Goal: Communication & Community: Ask a question

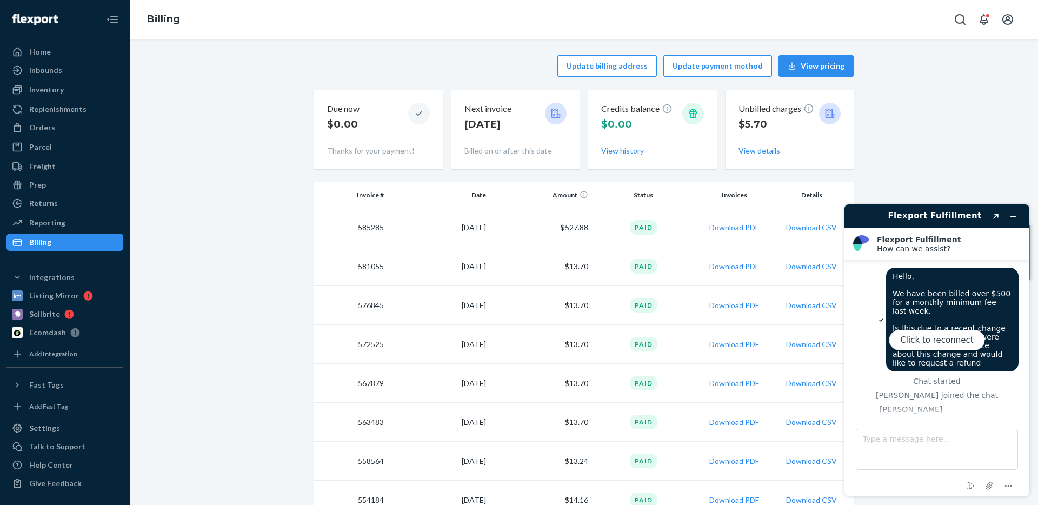
scroll to position [466, 0]
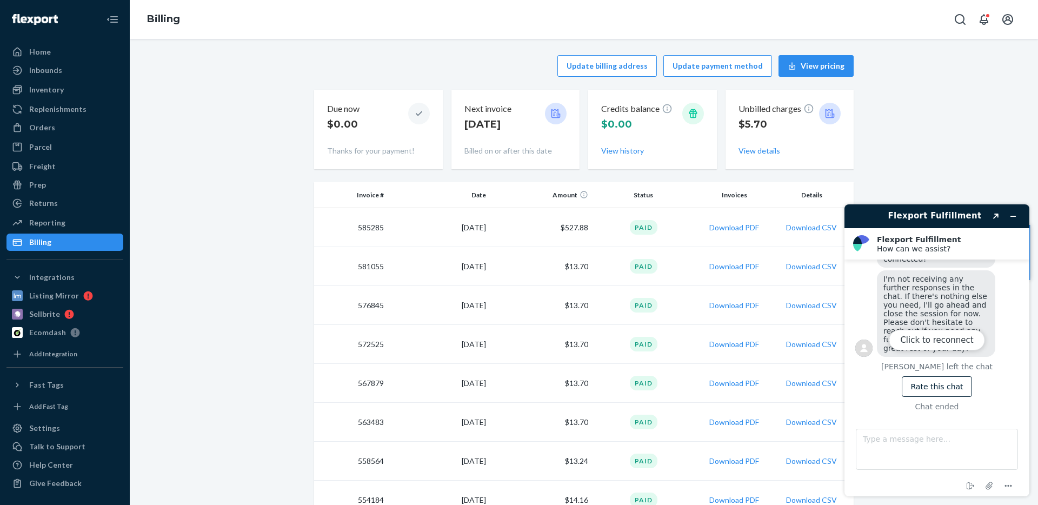
click at [410, 19] on div "Billing" at bounding box center [584, 19] width 908 height 39
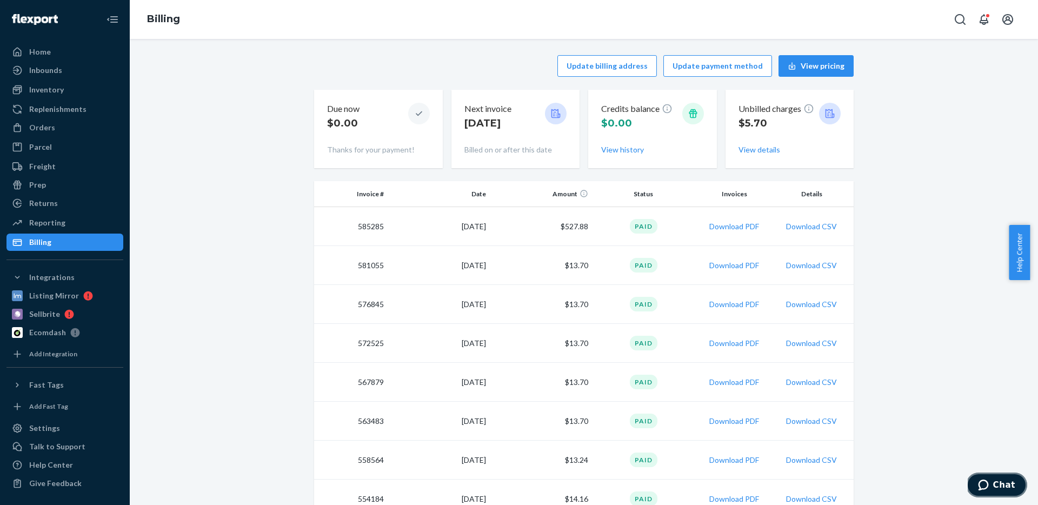
click at [996, 487] on span "Chat" at bounding box center [1004, 485] width 22 height 10
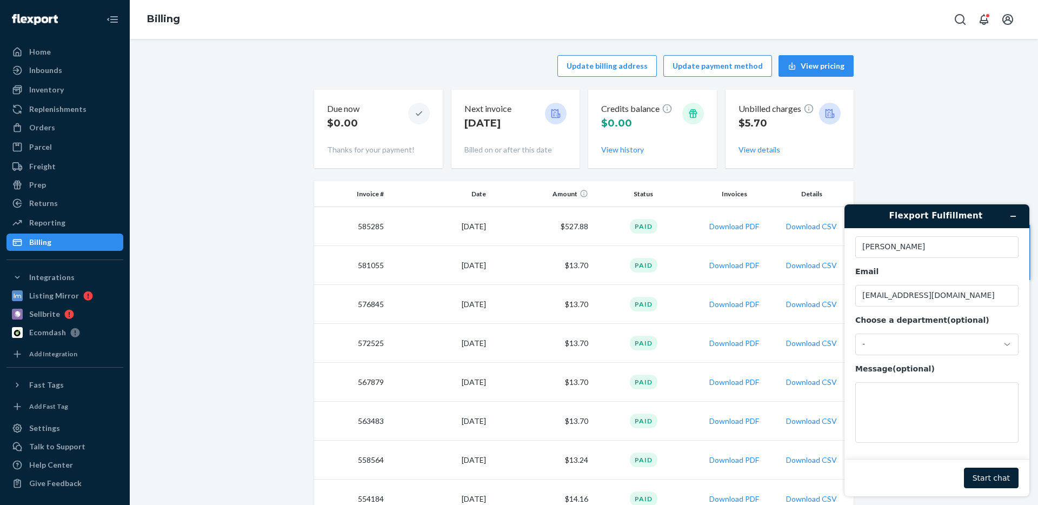
scroll to position [35, 0]
click at [982, 22] on icon "Open notifications" at bounding box center [983, 19] width 13 height 13
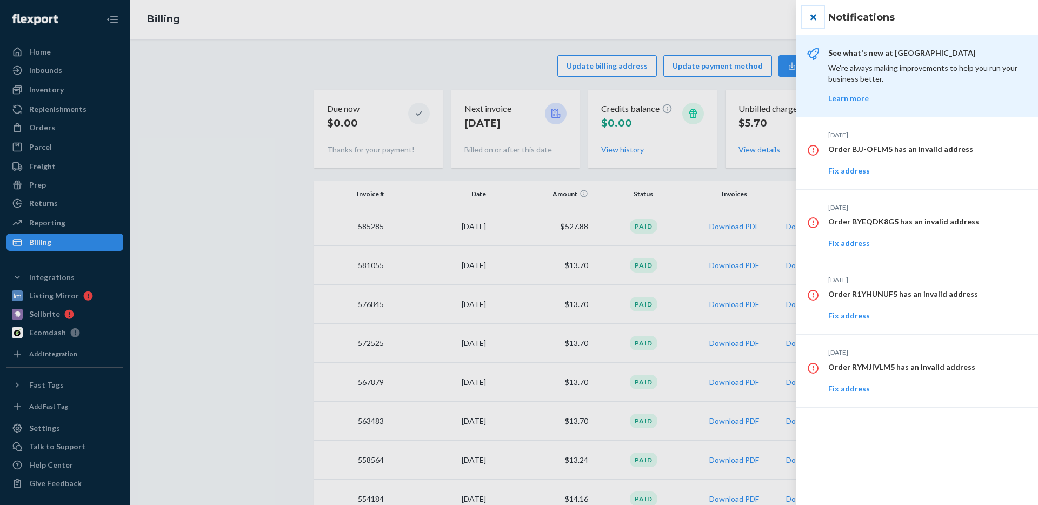
click at [812, 22] on button "close" at bounding box center [813, 17] width 22 height 22
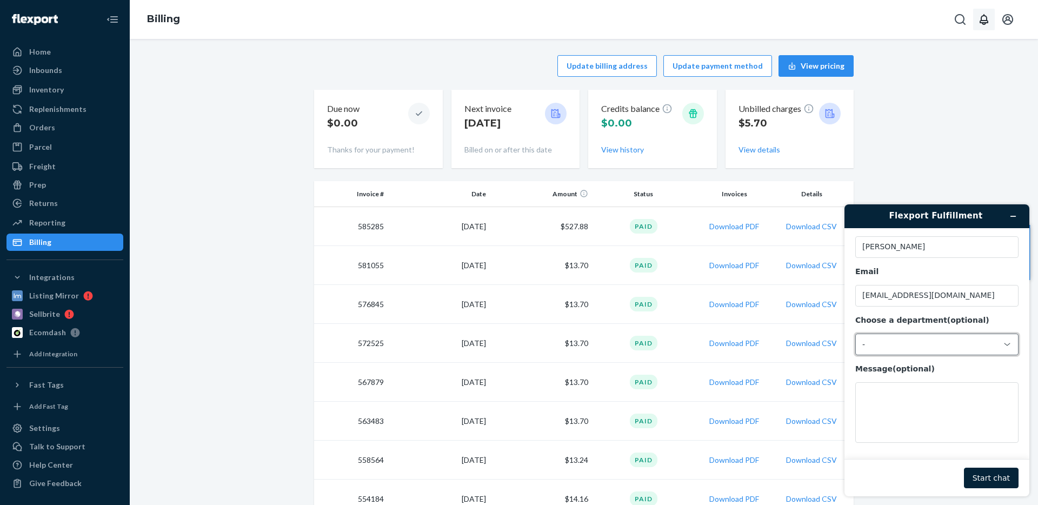
click at [905, 351] on div "-" at bounding box center [936, 344] width 163 height 22
click at [891, 391] on li "Messaging (Chat Team)" at bounding box center [935, 388] width 159 height 19
click at [897, 345] on div "Messaging (Chat Team)" at bounding box center [930, 344] width 136 height 10
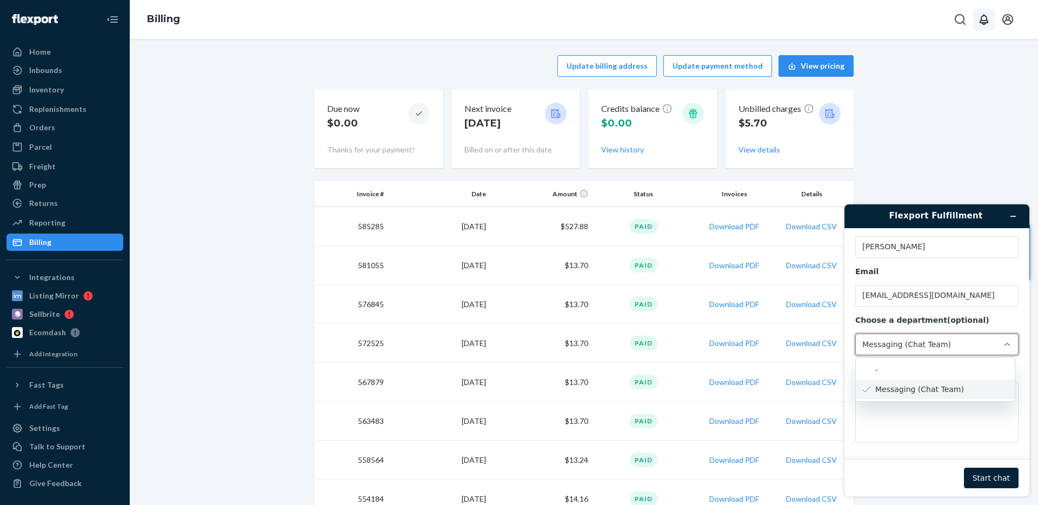
click at [898, 385] on li "Messaging (Chat Team)" at bounding box center [935, 388] width 159 height 19
click at [911, 348] on div "Messaging (Chat Team)" at bounding box center [930, 344] width 136 height 10
click at [901, 382] on li "Messaging (Chat Team)" at bounding box center [935, 388] width 159 height 19
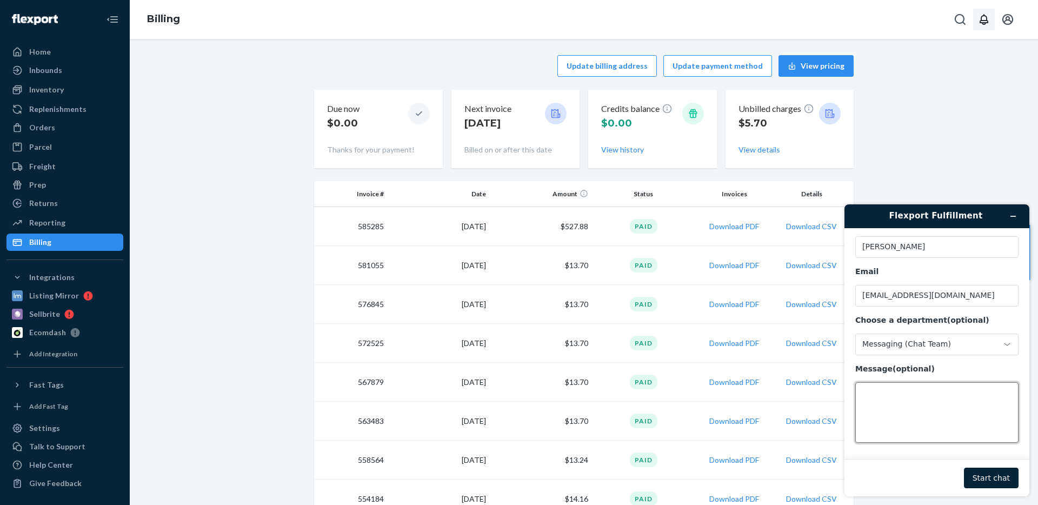
click at [905, 404] on textarea "Message (optional)" at bounding box center [936, 412] width 163 height 61
click at [865, 428] on textarea "We have recently been charged over $500 for a monthly minimum fee. Is this a ne…" at bounding box center [936, 412] width 163 height 61
type textarea "We have recently been charged over $500 for a monthly minimum fee. Is this a ne…"
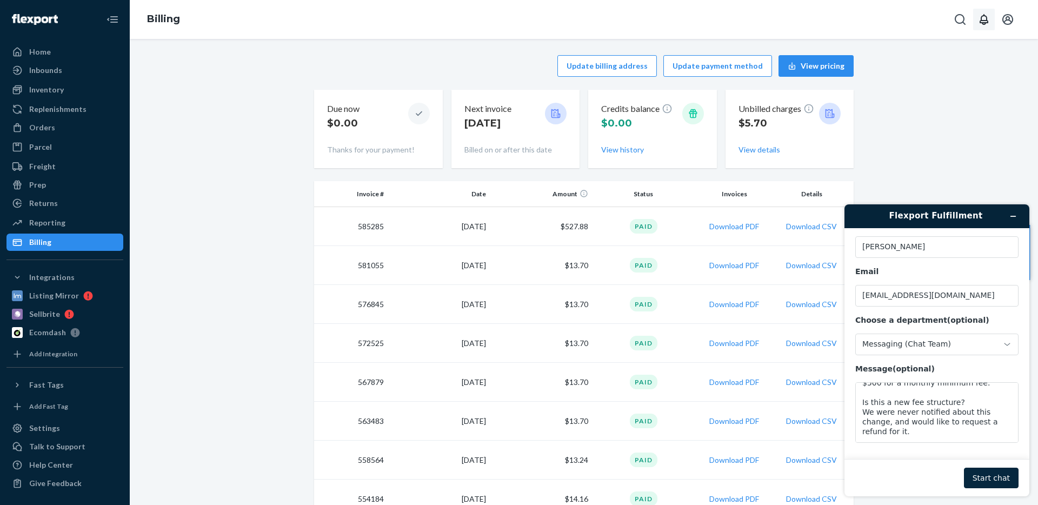
click at [980, 470] on button "Start chat" at bounding box center [991, 478] width 55 height 21
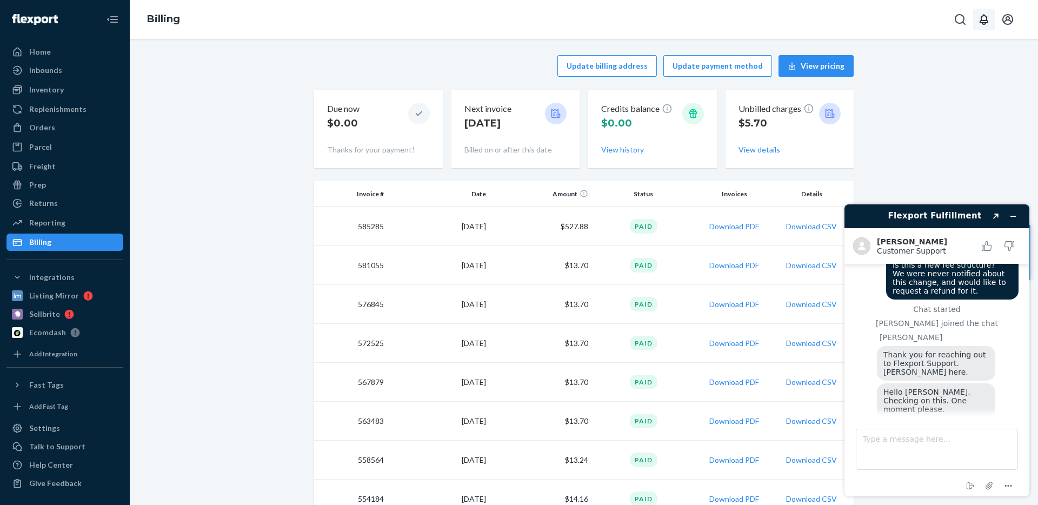
scroll to position [105, 0]
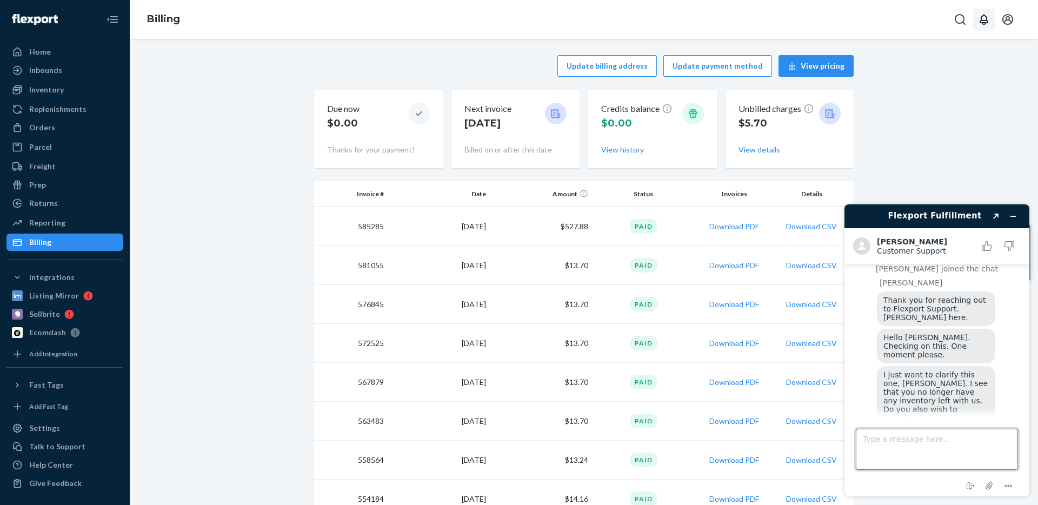
click at [924, 433] on textarea "Type a message here..." at bounding box center [937, 449] width 162 height 41
click at [916, 441] on textarea "Type a message here..." at bounding box center [937, 449] width 162 height 41
click at [78, 89] on div "Inventory" at bounding box center [65, 89] width 115 height 15
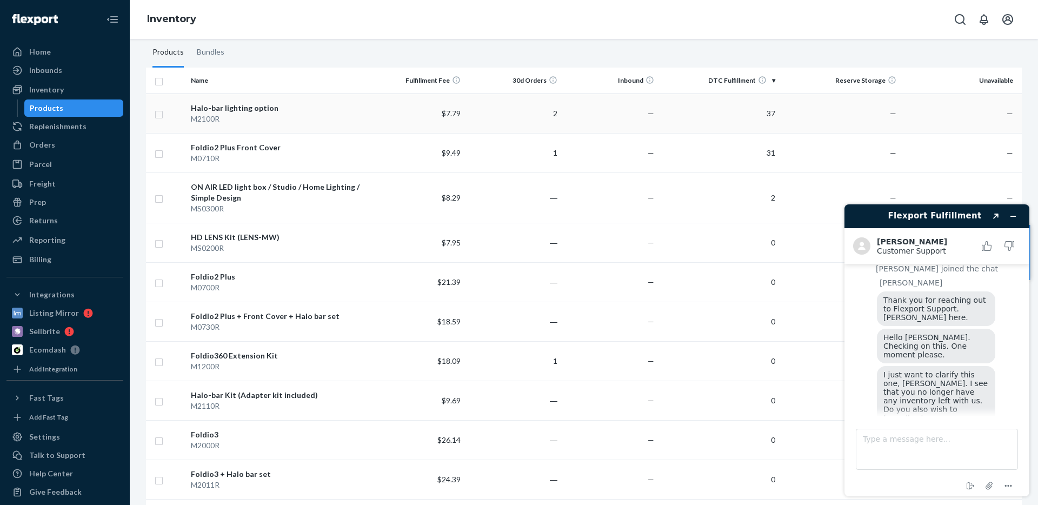
scroll to position [102, 0]
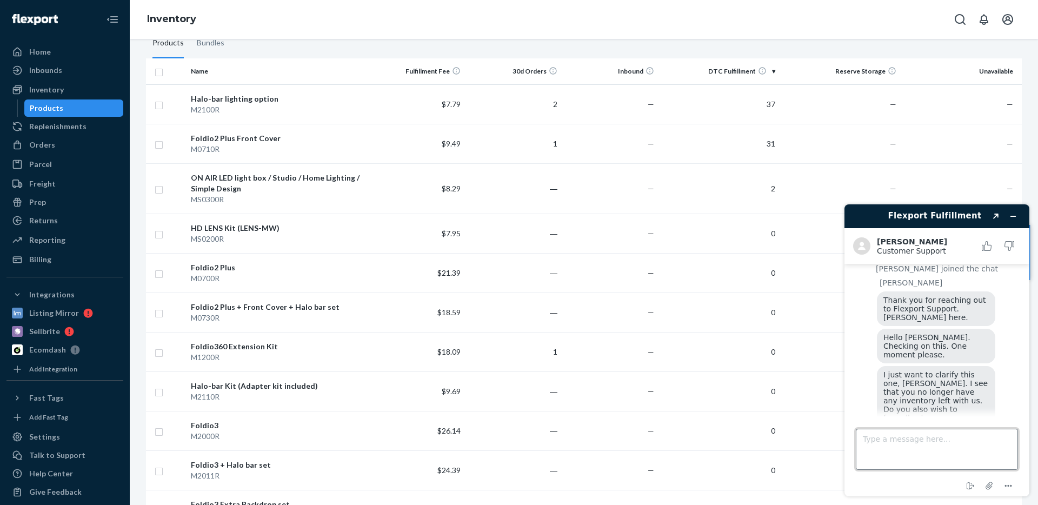
click at [920, 444] on textarea "Type a message here..." at bounding box center [937, 449] width 162 height 41
type textarea "From my understanding, we have 70 units in stock"
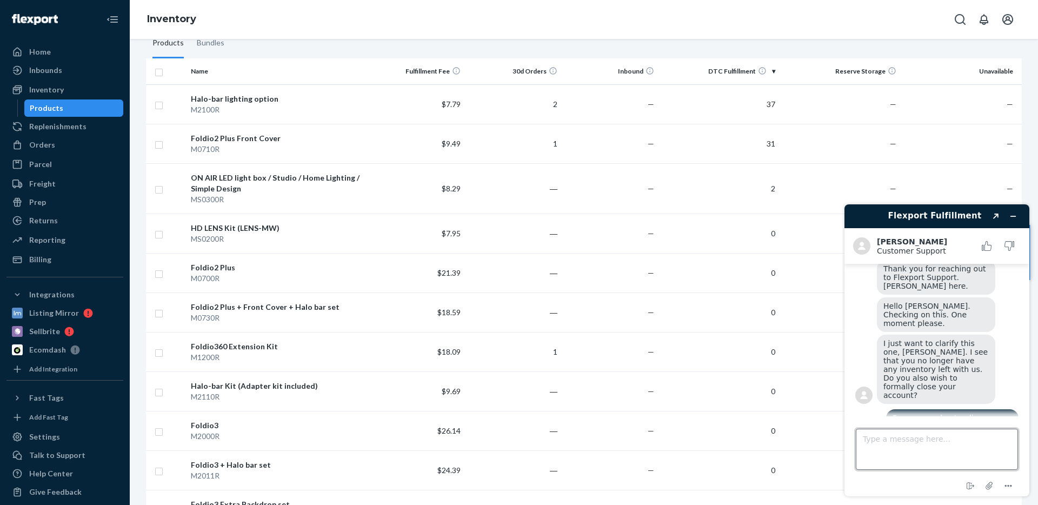
type textarea "i"
type textarea "Is that true?"
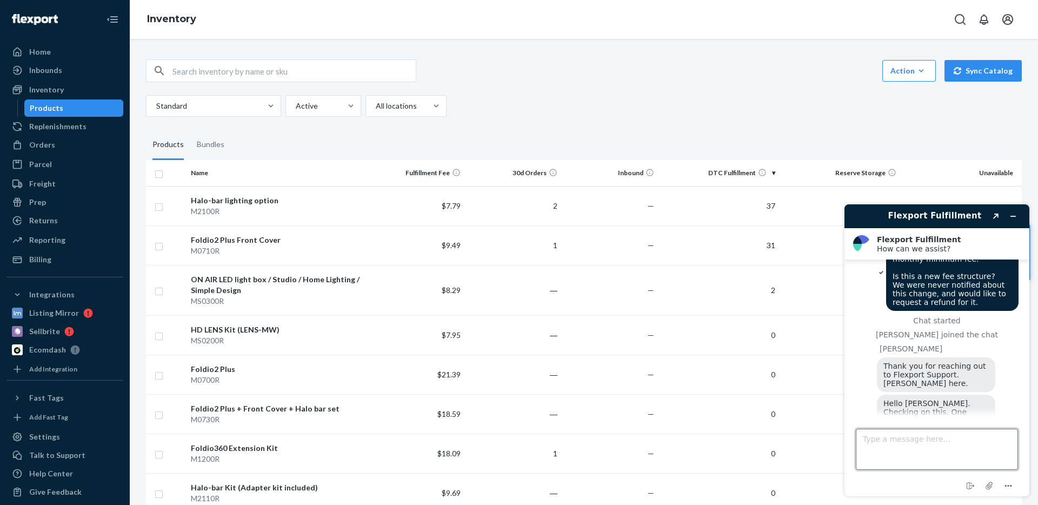
scroll to position [0, 0]
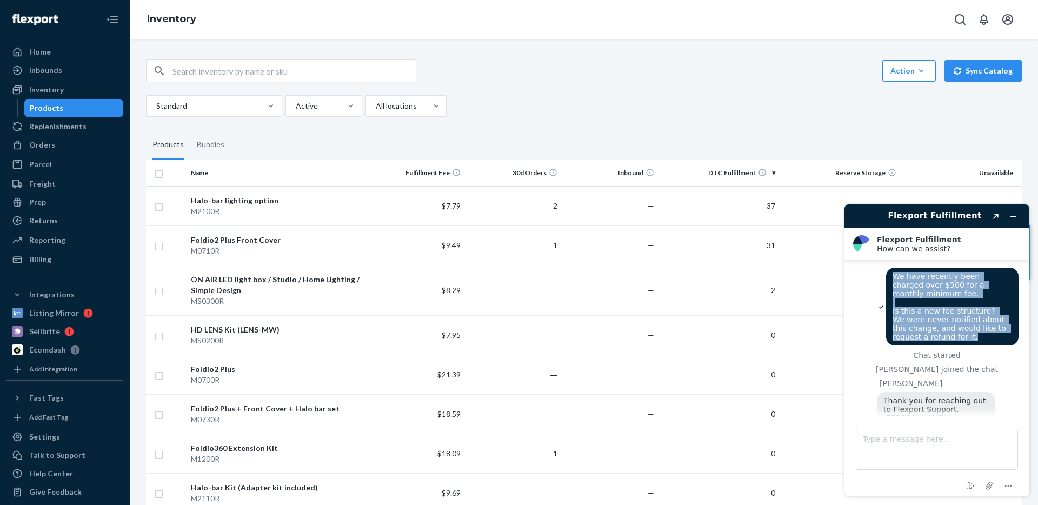
drag, startPoint x: 890, startPoint y: 275, endPoint x: 985, endPoint y: 339, distance: 115.1
click at [985, 339] on div "We have recently been charged over $500 for a monthly minimum fee. Is this a ne…" at bounding box center [952, 307] width 132 height 78
copy span "We have recently been charged over $500 for a monthly minimum fee. Is this a ne…"
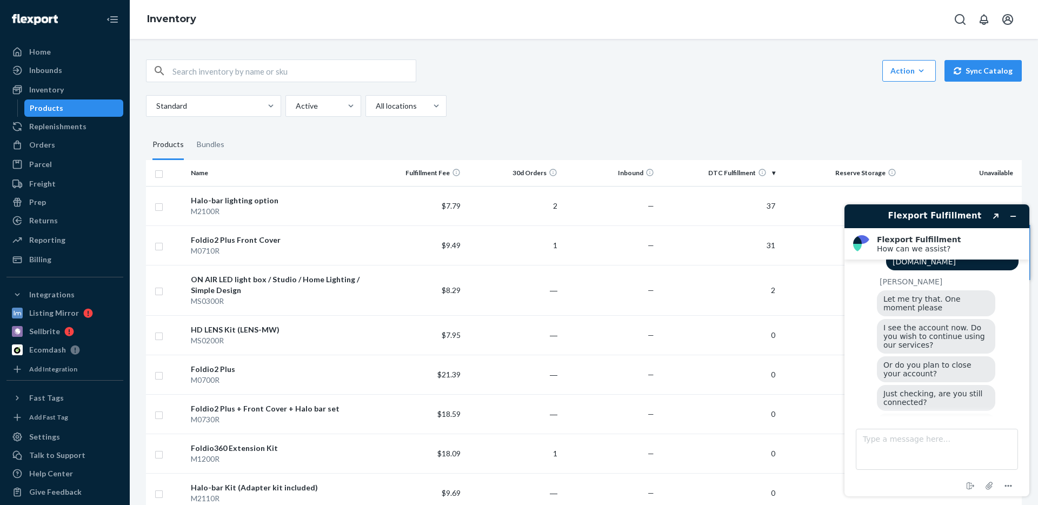
scroll to position [535, 0]
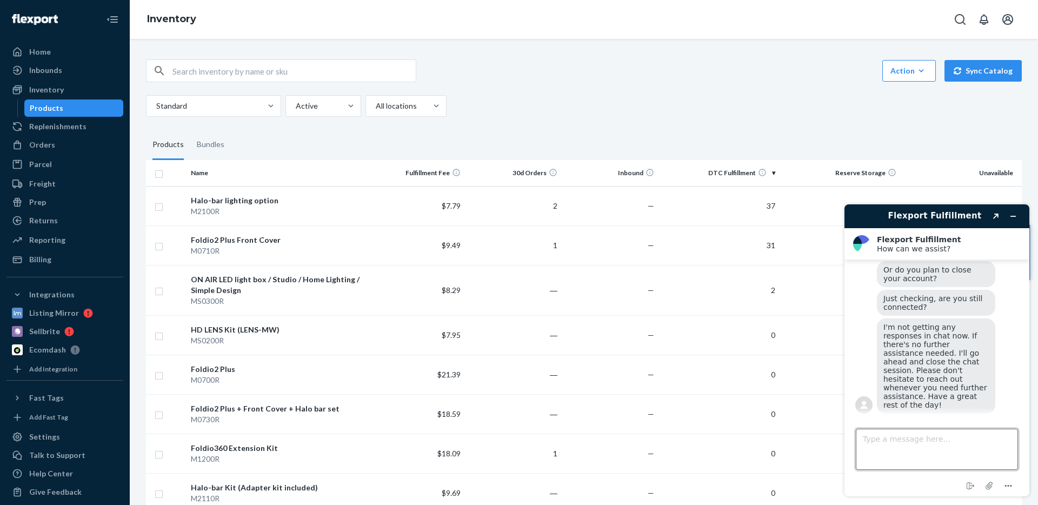
click at [928, 458] on textarea "Type a message here..." at bounding box center [937, 449] width 162 height 41
paste textarea "We have recently been charged over $500 for a monthly minimum fee. Is this a ne…"
type textarea "We have recently been charged over $500 for a monthly minimum fee. Is this a ne…"
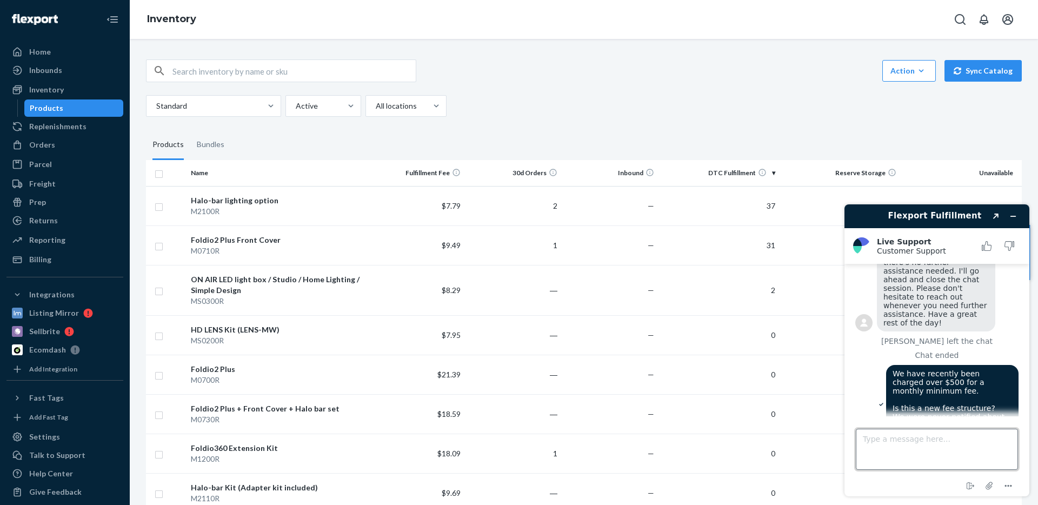
scroll to position [626, 0]
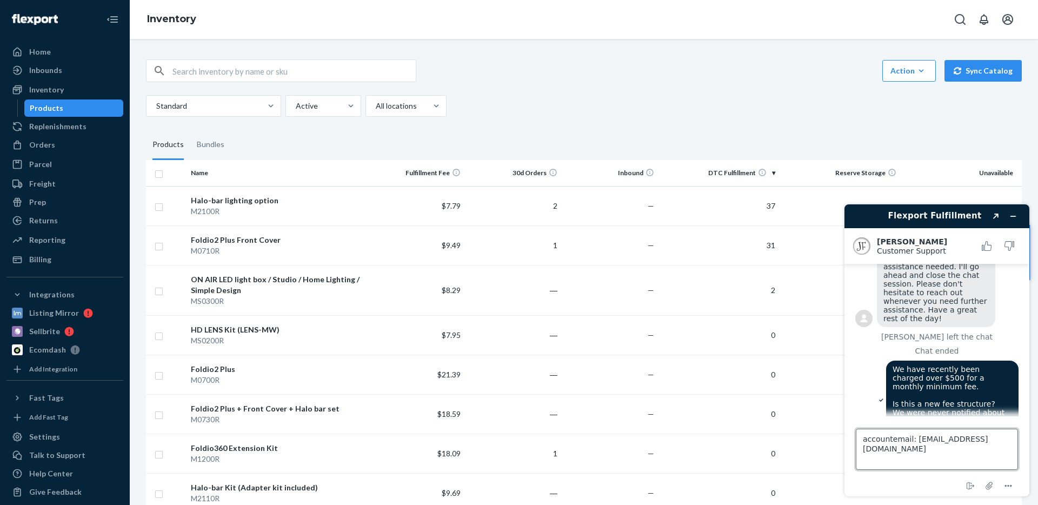
type textarea "account email: id@orangemonkie.com"
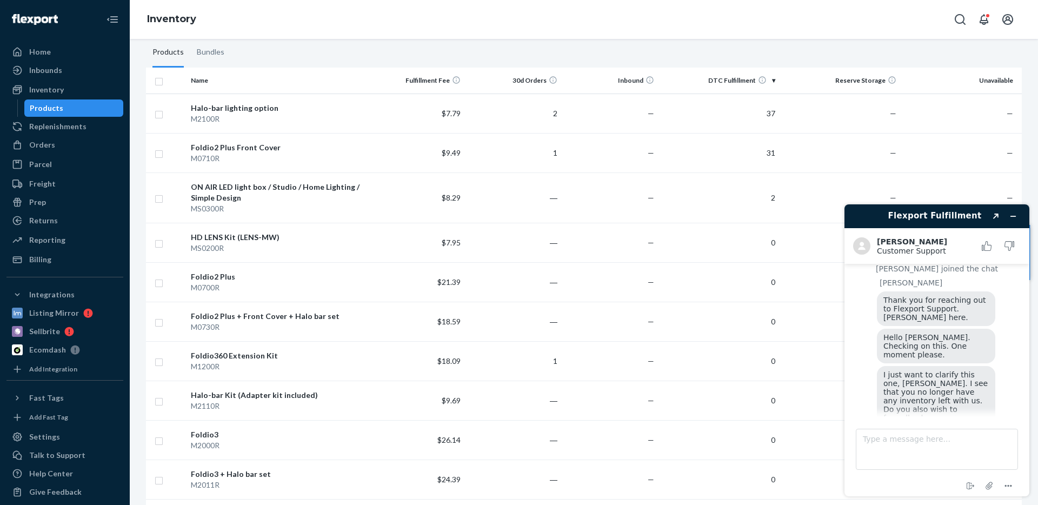
scroll to position [93, 0]
click at [549, 79] on icon at bounding box center [553, 79] width 9 height 9
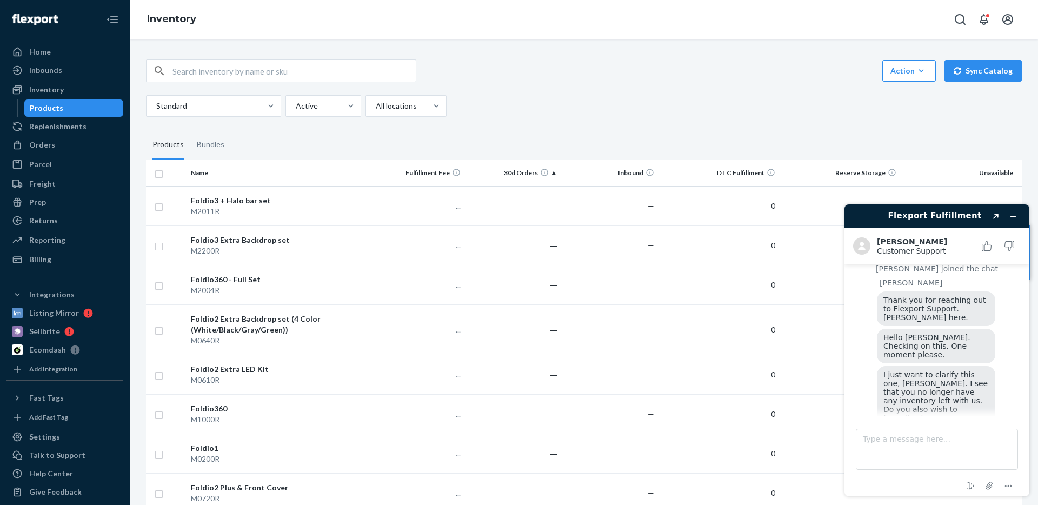
scroll to position [21, 0]
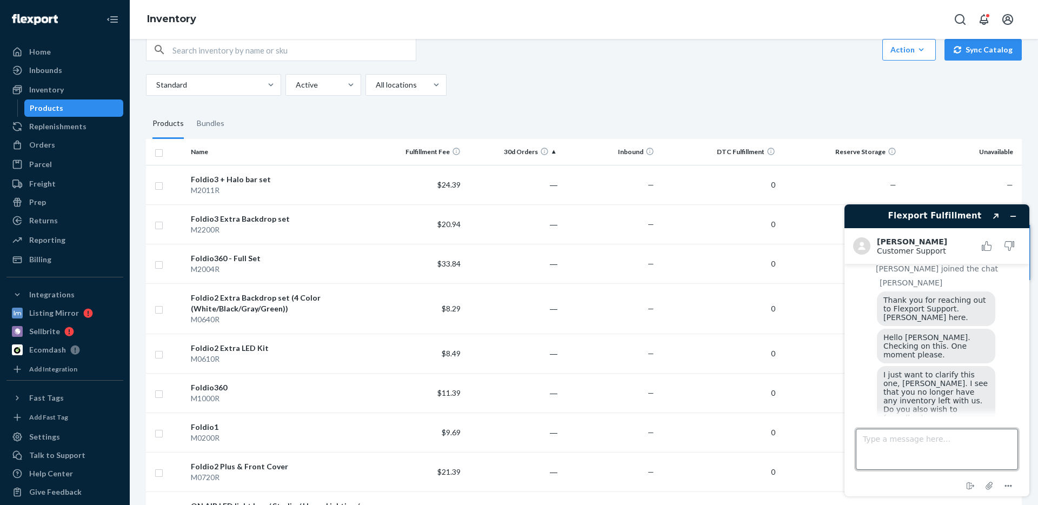
click at [922, 448] on textarea "Type a message here..." at bounding box center [937, 449] width 162 height 41
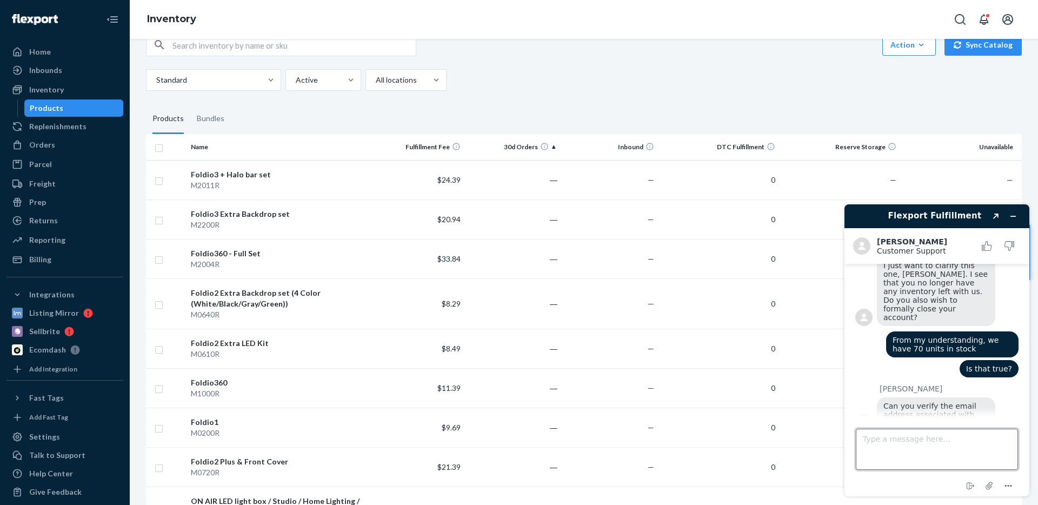
scroll to position [0, 0]
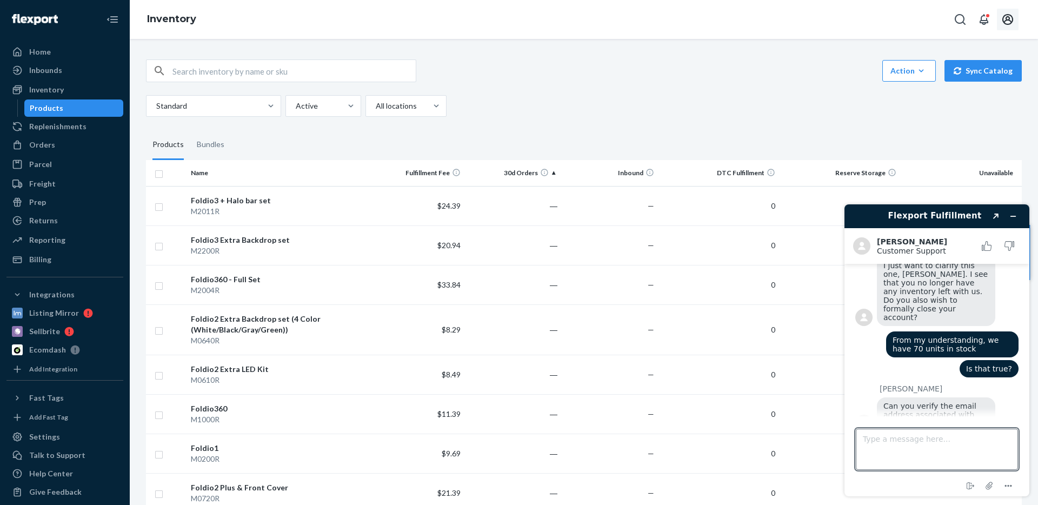
click at [1006, 16] on icon "Open account menu" at bounding box center [1007, 19] width 13 height 13
click at [896, 437] on textarea "Type a message here..." at bounding box center [937, 449] width 162 height 41
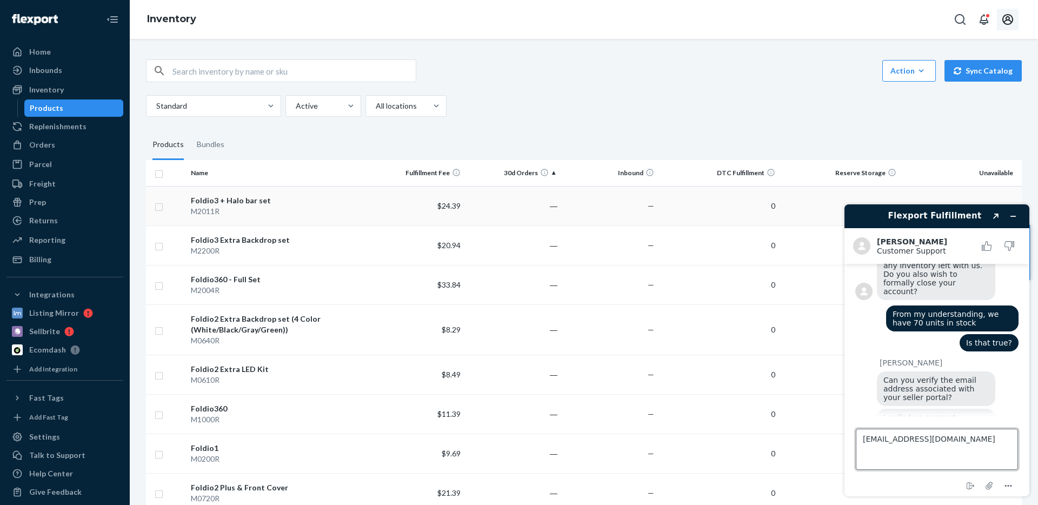
type textarea "[EMAIL_ADDRESS][DOMAIN_NAME]"
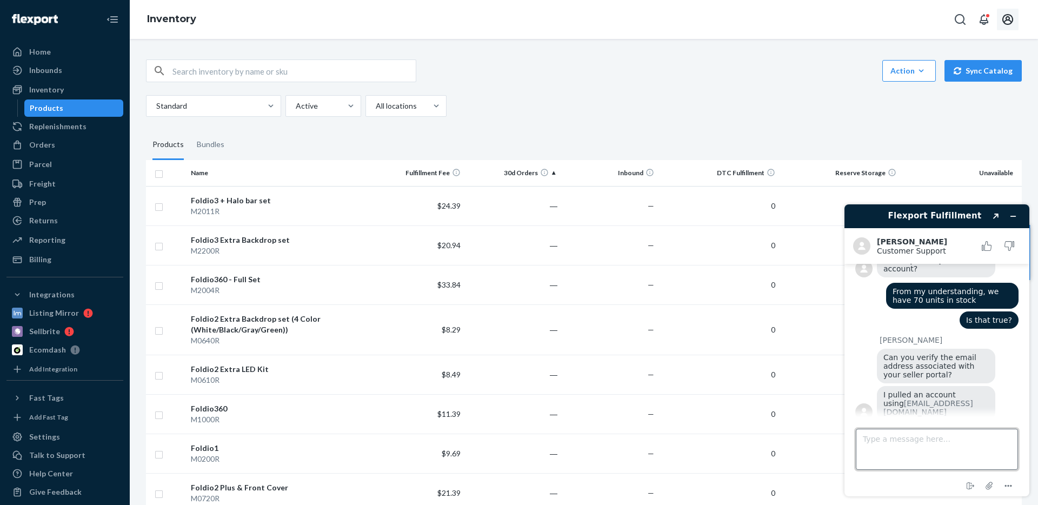
click at [899, 440] on textarea "Type a message here..." at bounding box center [937, 449] width 162 height 41
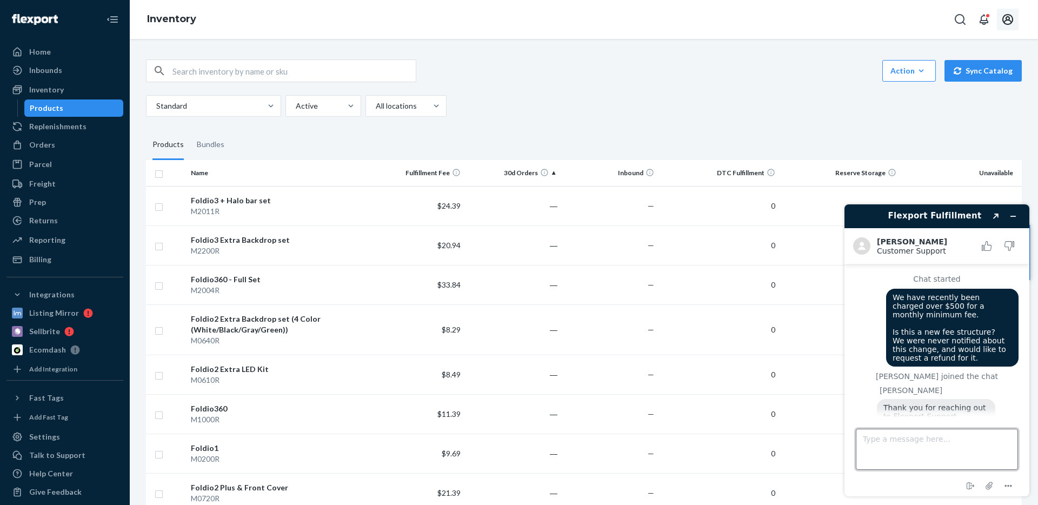
scroll to position [312, 0]
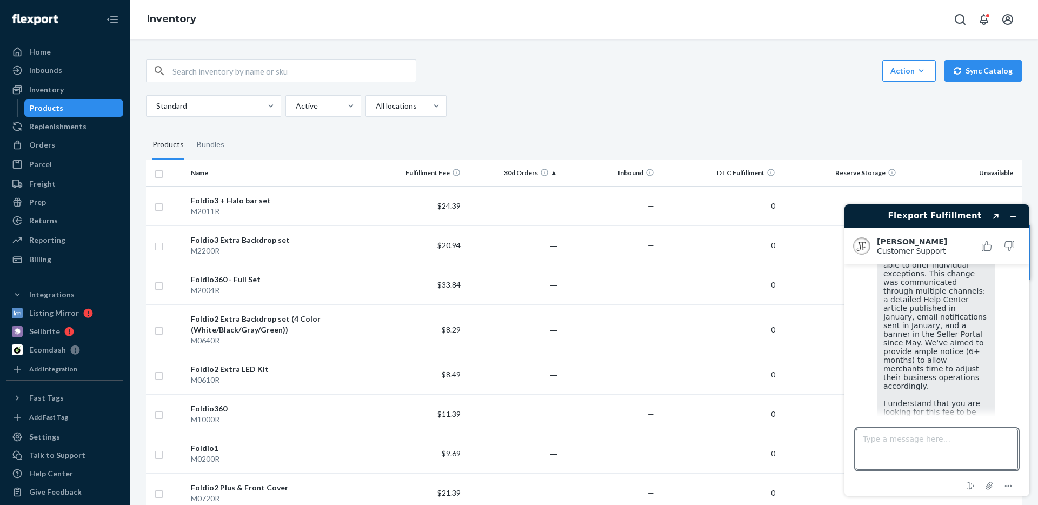
scroll to position [1006, 0]
click at [914, 447] on textarea "Type a message here..." at bounding box center [937, 449] width 162 height 41
type textarea "we"
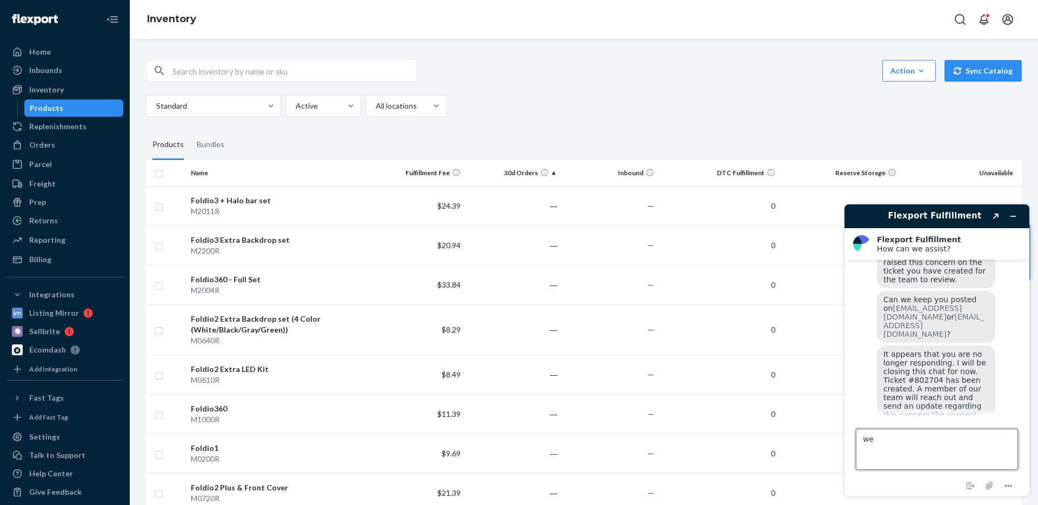
scroll to position [1186, 0]
click at [1010, 214] on icon "Minimize widget" at bounding box center [1013, 216] width 8 height 8
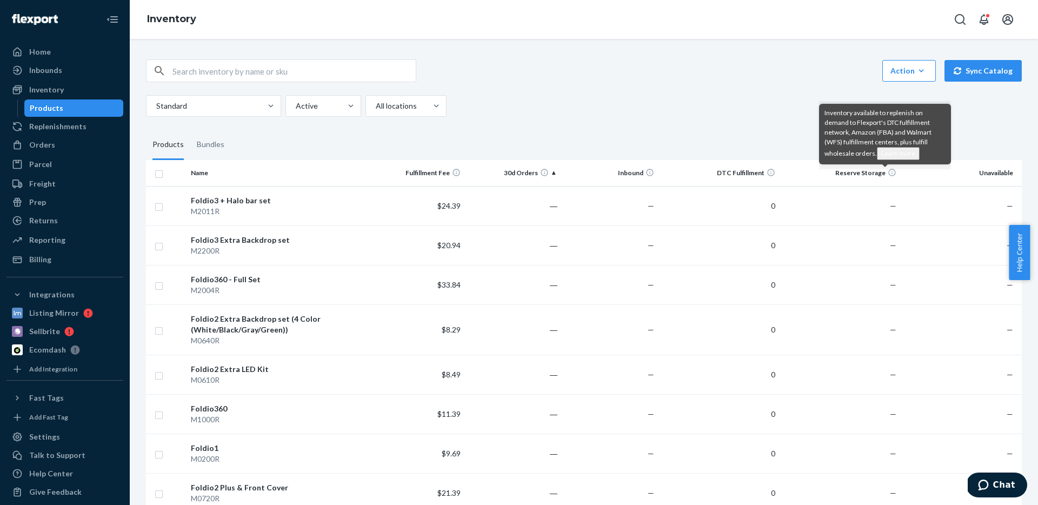
click at [720, 94] on div "Action Create product Create bundle Bulk create products Bulk update products B…" at bounding box center [584, 87] width 876 height 57
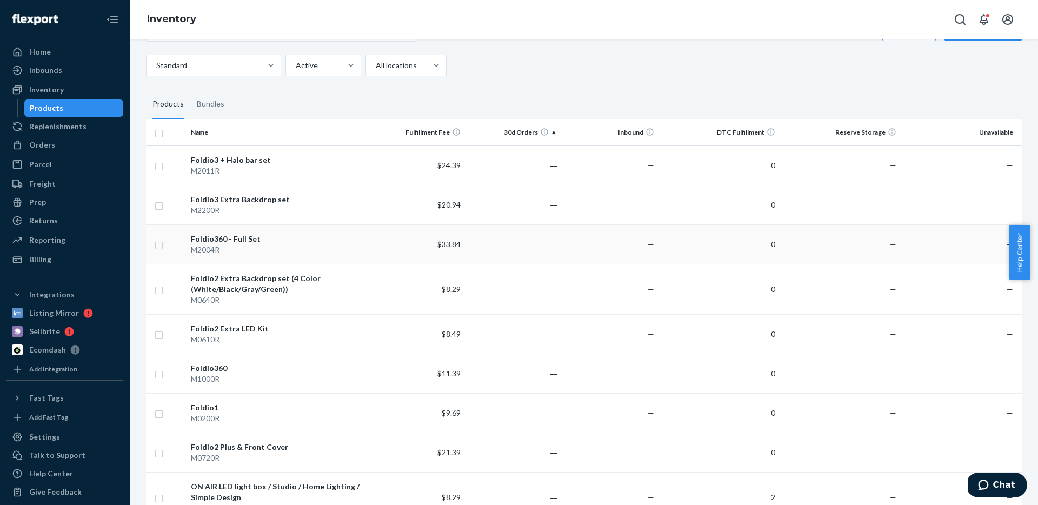
scroll to position [0, 0]
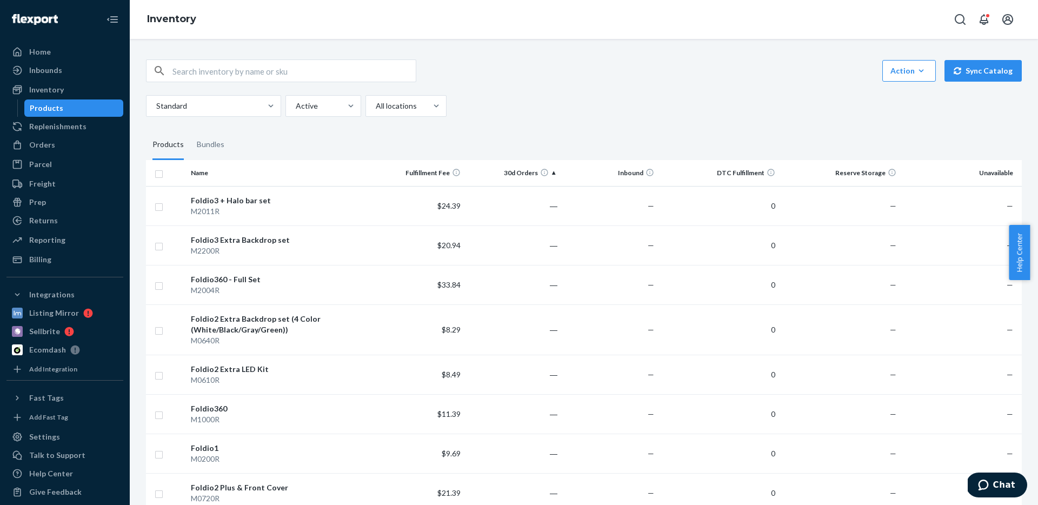
click at [491, 111] on div "Standard Active All locations" at bounding box center [580, 106] width 868 height 22
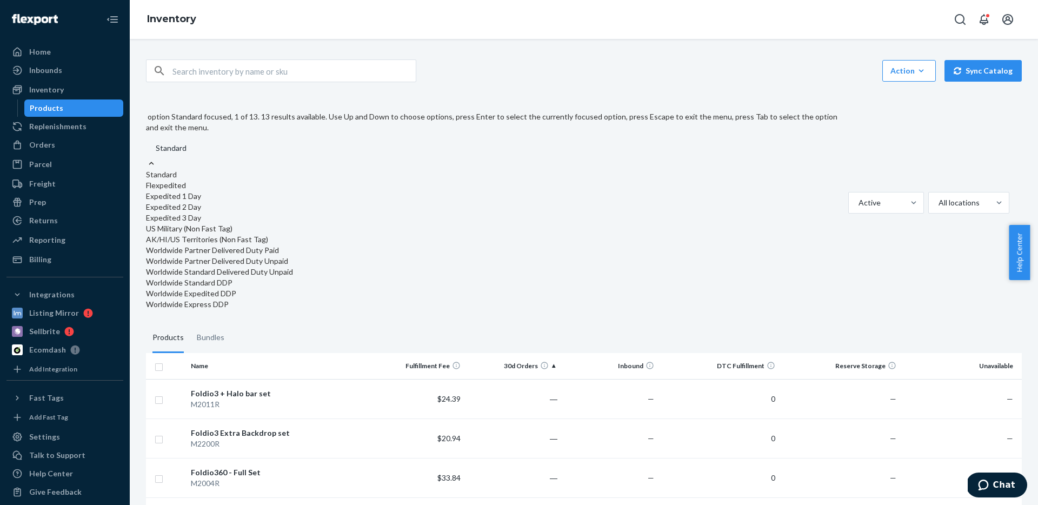
click at [195, 142] on div at bounding box center [504, 148] width 698 height 13
click at [156, 143] on input "option Standard focused, 1 of 13. 13 results available. Use Up and Down to choo…" at bounding box center [155, 148] width 1 height 11
click at [195, 142] on div at bounding box center [504, 148] width 698 height 13
click at [156, 143] on input "option Standard focused, 1 of 13. 13 results available. Use Up and Down to choo…" at bounding box center [155, 148] width 1 height 11
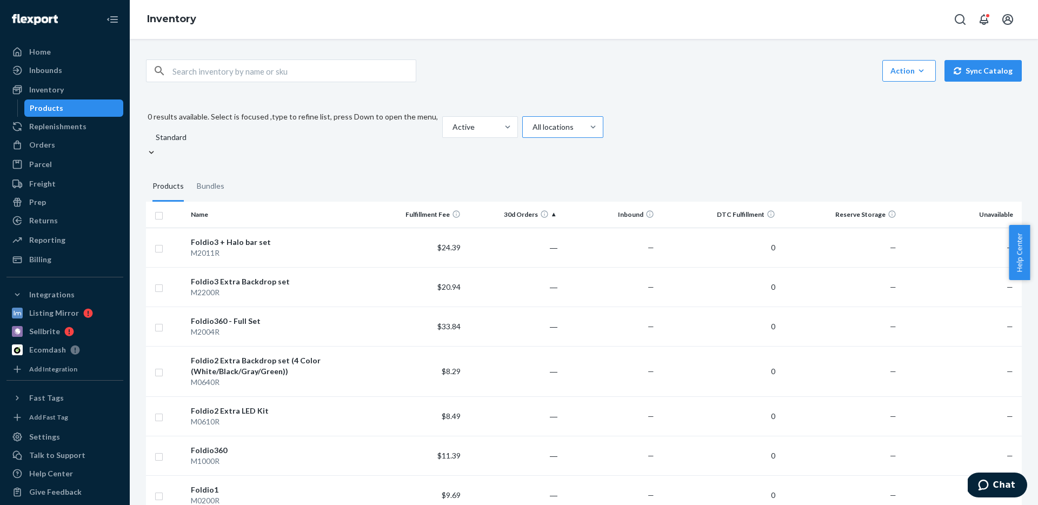
click at [531, 121] on div at bounding box center [561, 127] width 61 height 13
click at [531, 122] on input "All locations" at bounding box center [531, 127] width 1 height 11
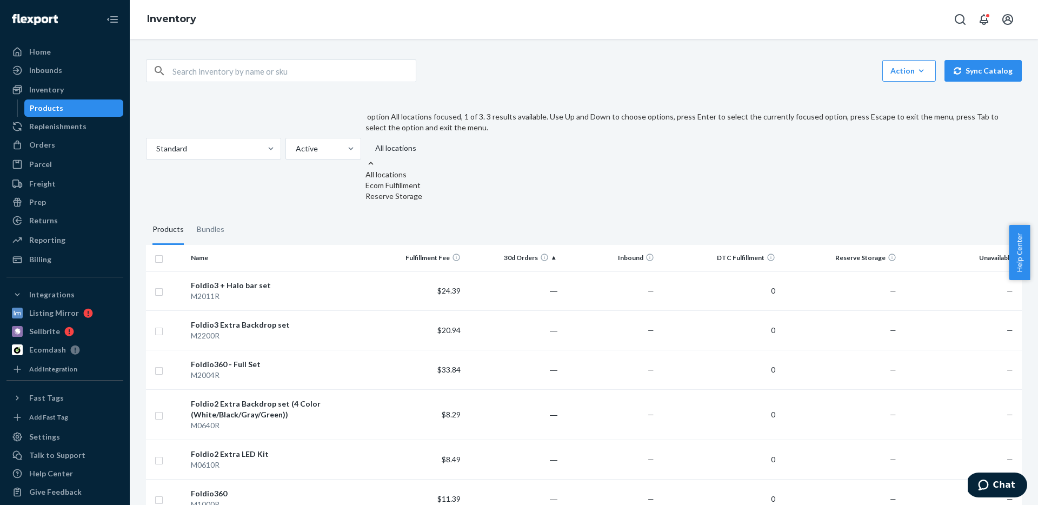
click at [410, 142] on div at bounding box center [696, 148] width 644 height 13
click at [375, 143] on input "option All locations focused, 1 of 3. 3 results available. Use Up and Down to c…" at bounding box center [374, 148] width 1 height 11
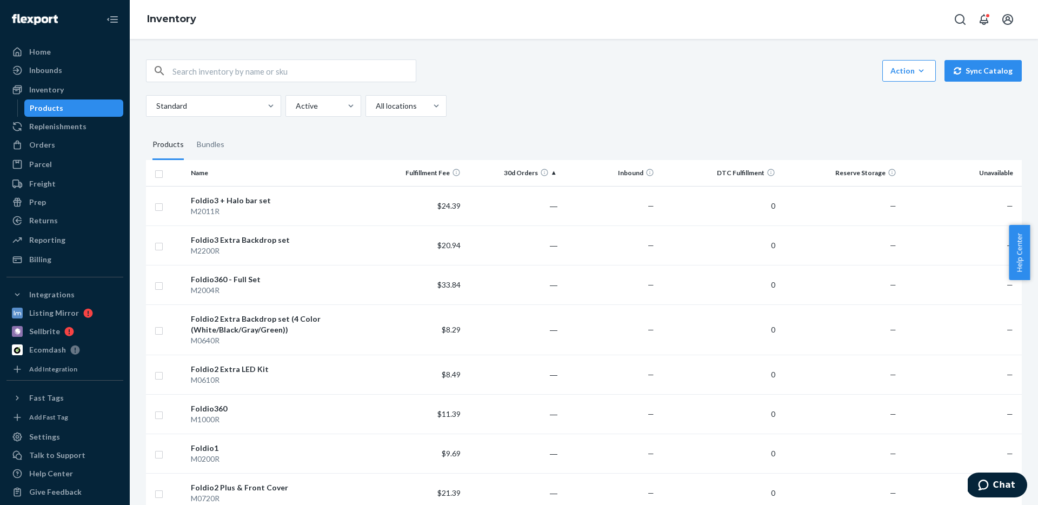
click at [608, 91] on div "Action Create product Create bundle Bulk create products Bulk update products B…" at bounding box center [584, 87] width 876 height 57
click at [52, 88] on div "Inventory" at bounding box center [46, 89] width 35 height 11
click at [52, 92] on div "Inventory" at bounding box center [46, 89] width 35 height 11
click at [54, 88] on div "Inventory" at bounding box center [46, 89] width 35 height 11
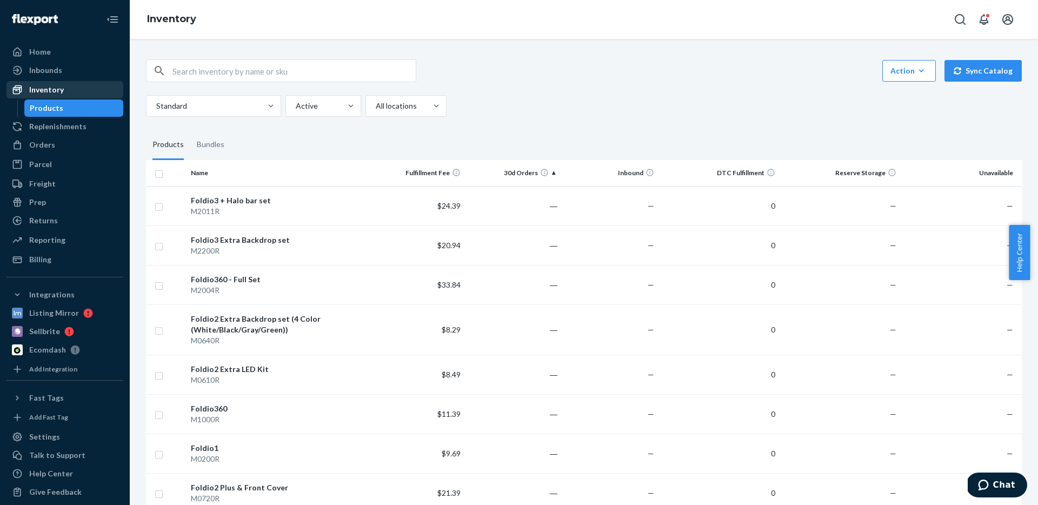
click at [54, 88] on div "Inventory" at bounding box center [46, 89] width 35 height 11
click at [86, 75] on div "Inbounds" at bounding box center [65, 70] width 115 height 15
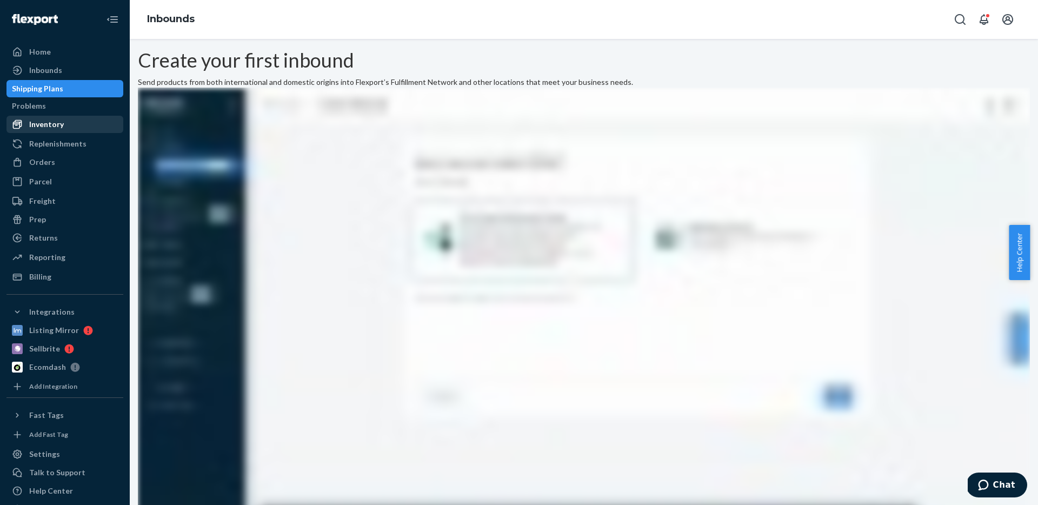
click at [41, 118] on div "Inventory" at bounding box center [65, 124] width 115 height 15
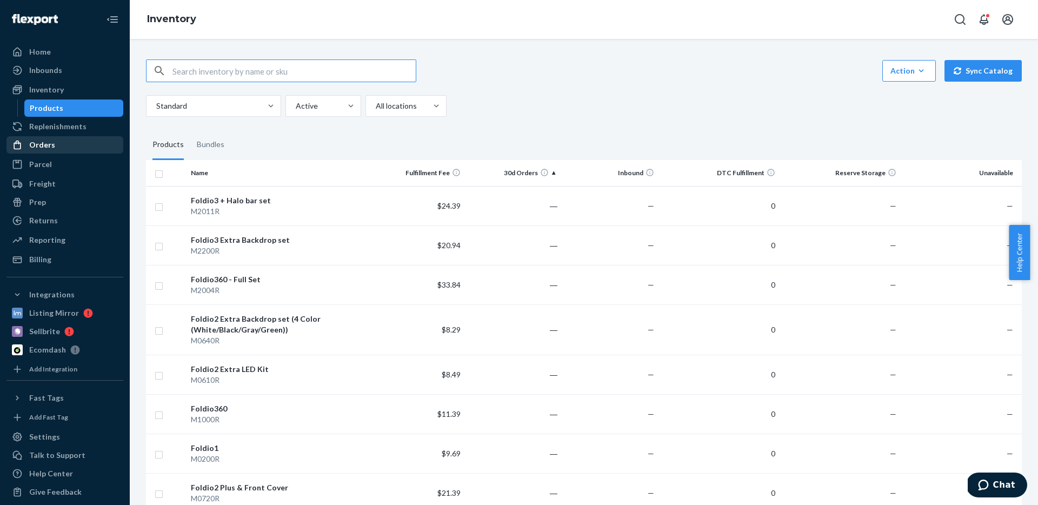
click at [48, 142] on div "Orders" at bounding box center [42, 144] width 26 height 11
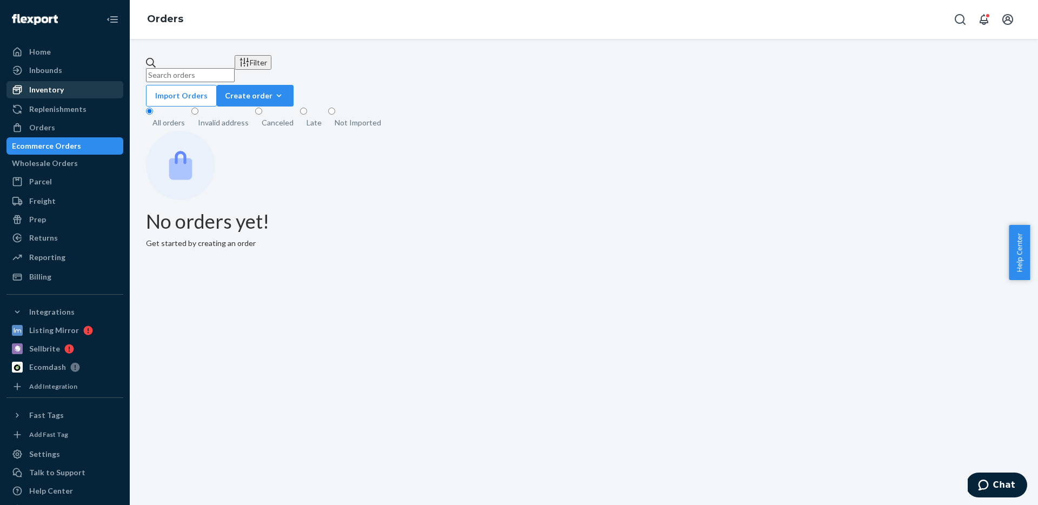
click at [68, 89] on div "Inventory" at bounding box center [65, 89] width 115 height 15
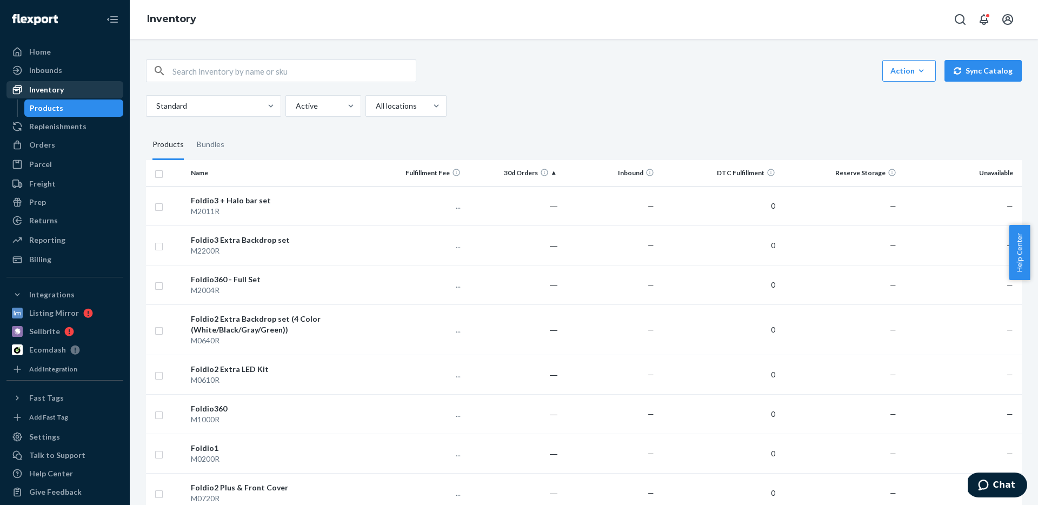
click at [67, 91] on div "Inventory" at bounding box center [65, 89] width 115 height 15
drag, startPoint x: 67, startPoint y: 91, endPoint x: 197, endPoint y: 118, distance: 132.9
click at [77, 100] on div "Inventory Products" at bounding box center [64, 99] width 117 height 36
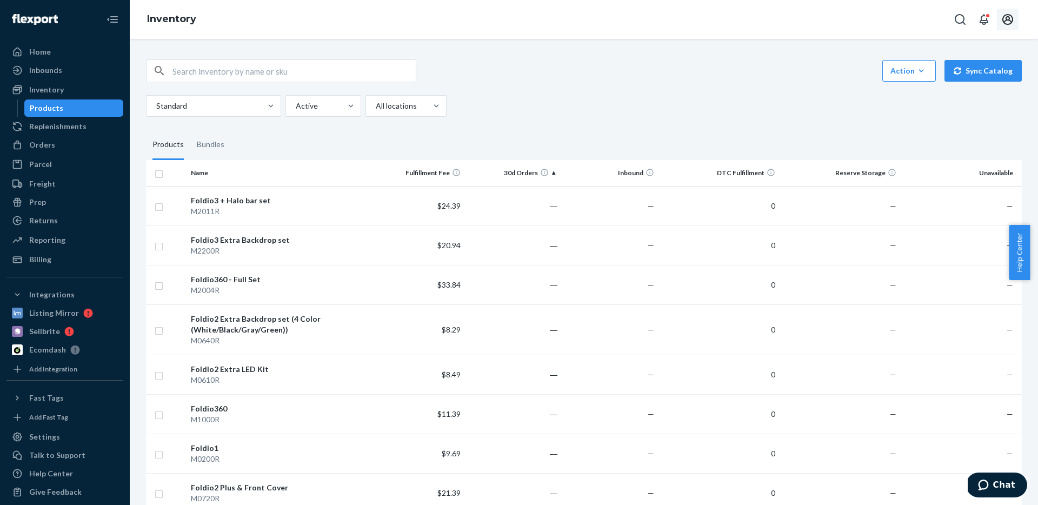
click at [1003, 24] on icon "Open account menu" at bounding box center [1007, 19] width 13 height 13
click at [989, 21] on icon "Open notifications" at bounding box center [983, 19] width 13 height 13
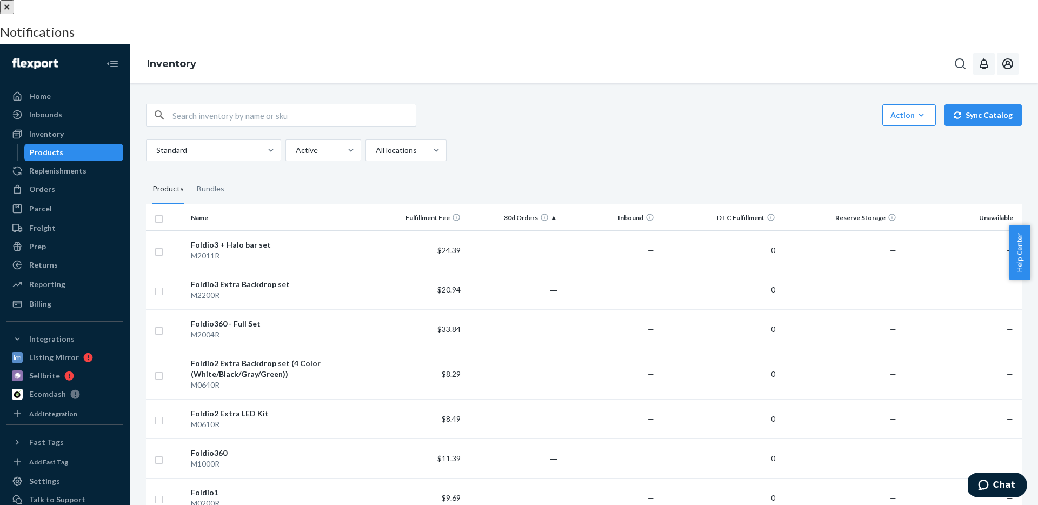
click at [14, 10] on button "close" at bounding box center [7, 7] width 14 height 14
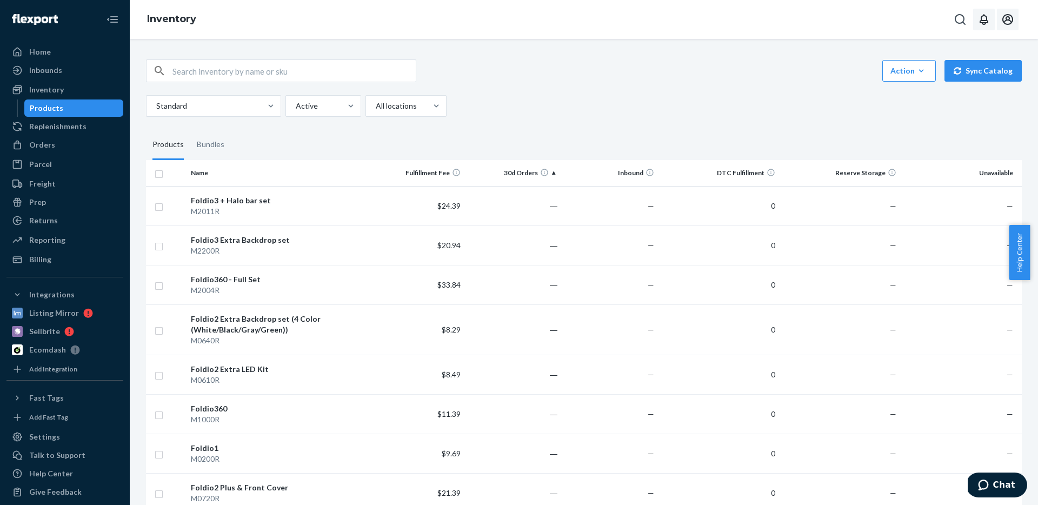
click at [616, 98] on div "Standard Active All locations" at bounding box center [580, 106] width 868 height 22
click at [70, 91] on div "Inventory" at bounding box center [65, 89] width 115 height 15
click at [36, 95] on div "Inventory" at bounding box center [46, 89] width 35 height 11
click at [66, 62] on link "Inbounds" at bounding box center [64, 70] width 117 height 17
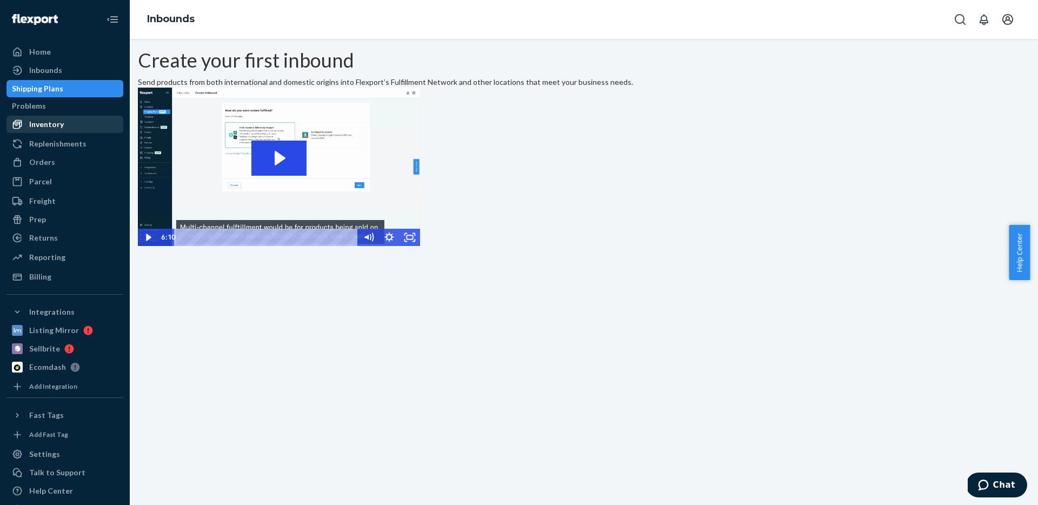
click at [56, 121] on div "Inventory" at bounding box center [46, 124] width 35 height 11
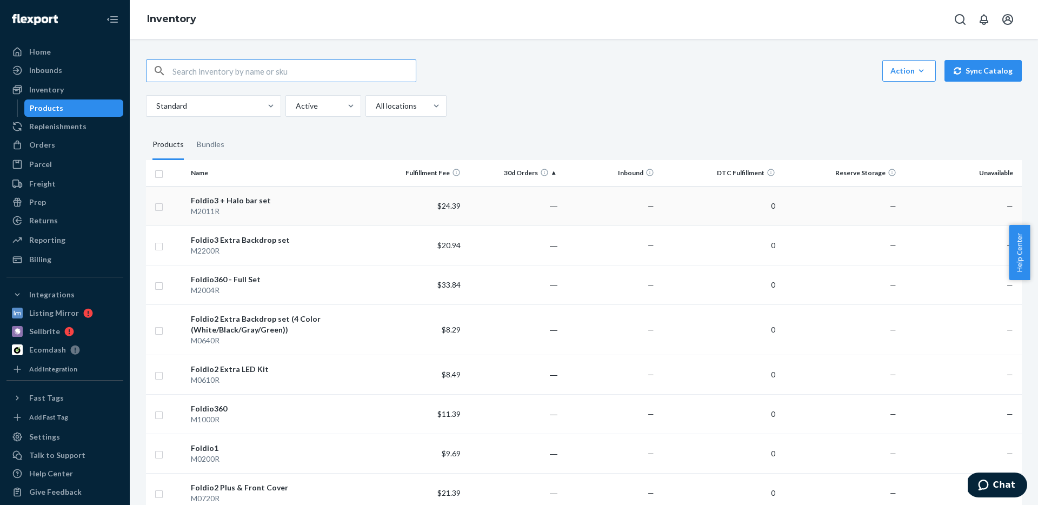
click at [744, 194] on td "0" at bounding box center [718, 205] width 121 height 39
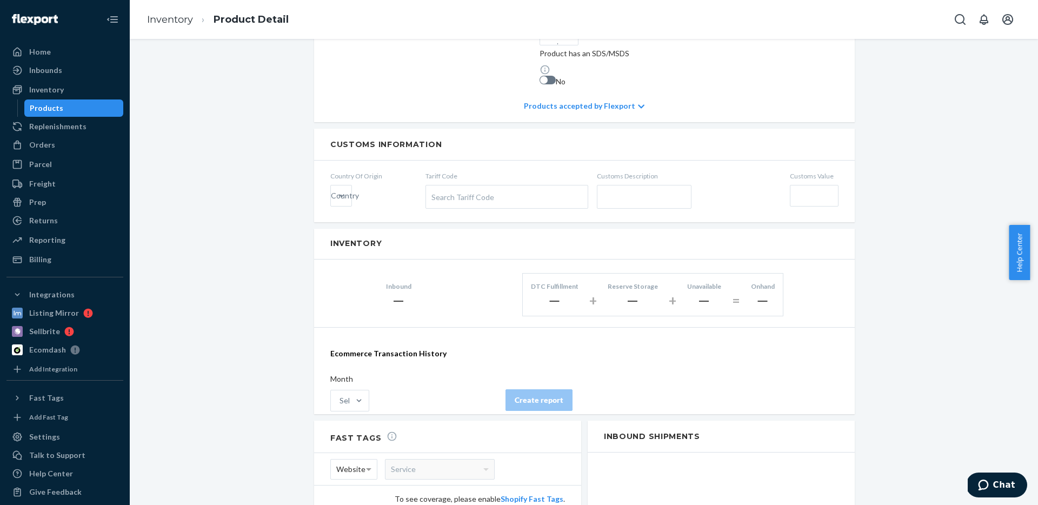
scroll to position [613, 0]
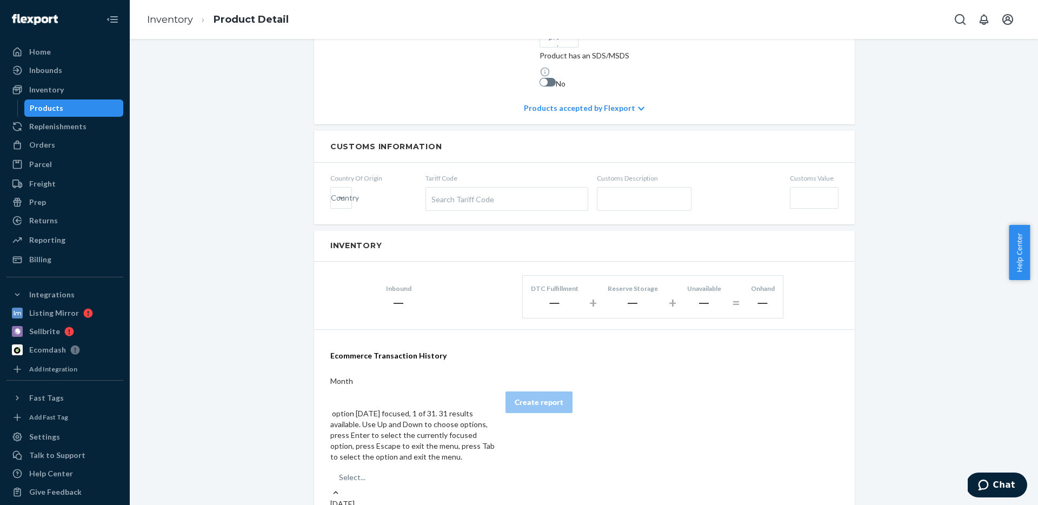
click at [409, 468] on div "Select..." at bounding box center [413, 477] width 166 height 19
click at [340, 472] on input "option Jul 2025 focused, 1 of 31. 31 results available. Use Up and Down to choo…" at bounding box center [339, 477] width 1 height 11
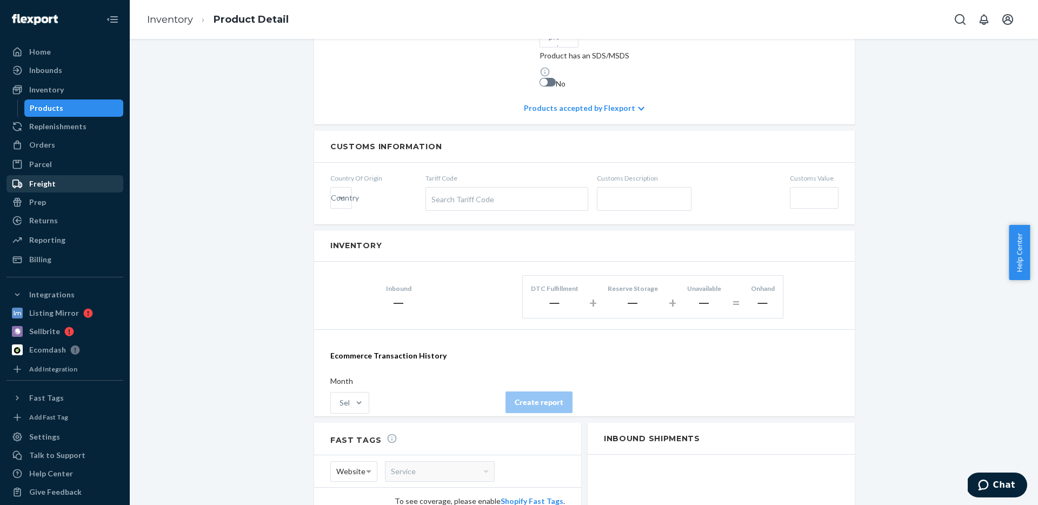
click at [65, 179] on div "Freight" at bounding box center [65, 183] width 115 height 15
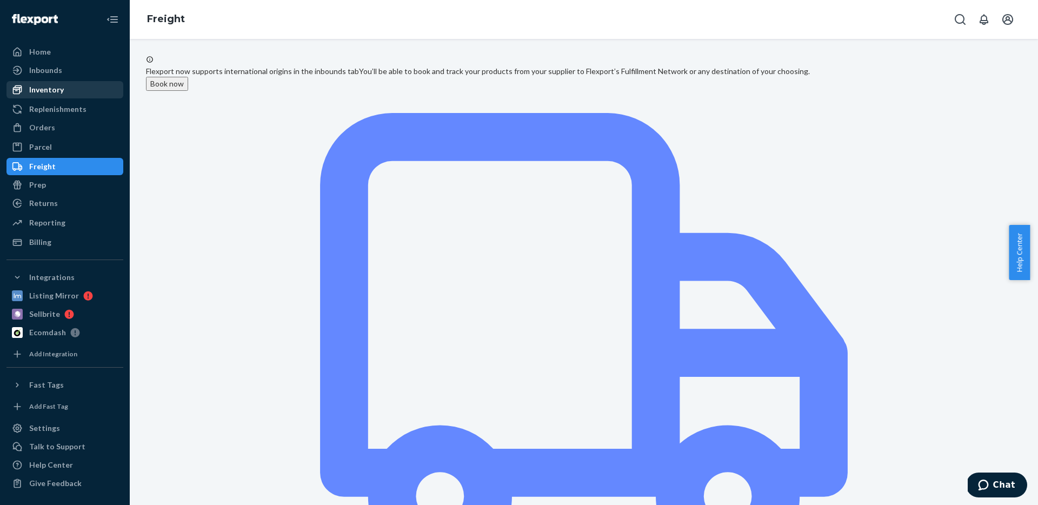
click at [62, 86] on div "Inventory" at bounding box center [46, 89] width 35 height 11
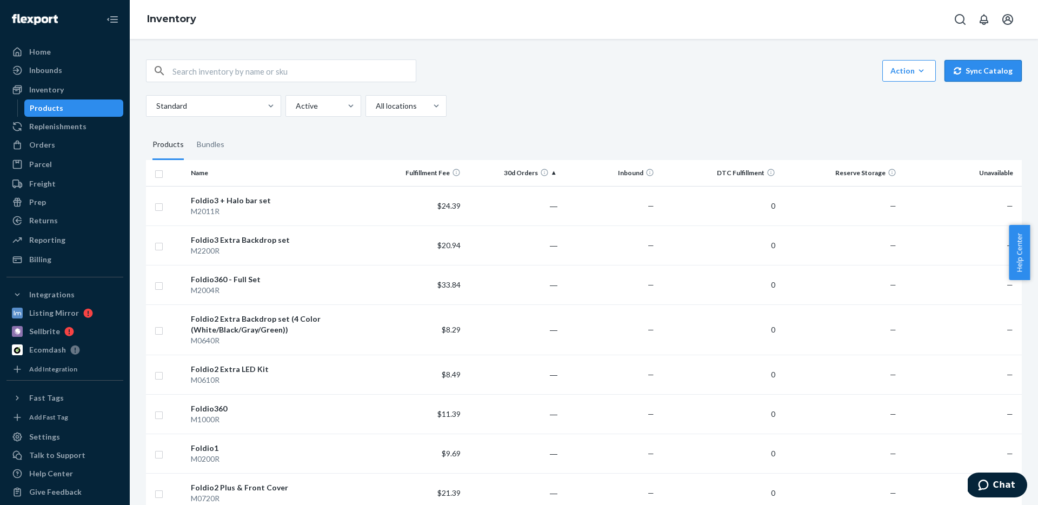
click at [989, 78] on button "Sync Catalog" at bounding box center [982, 71] width 77 height 22
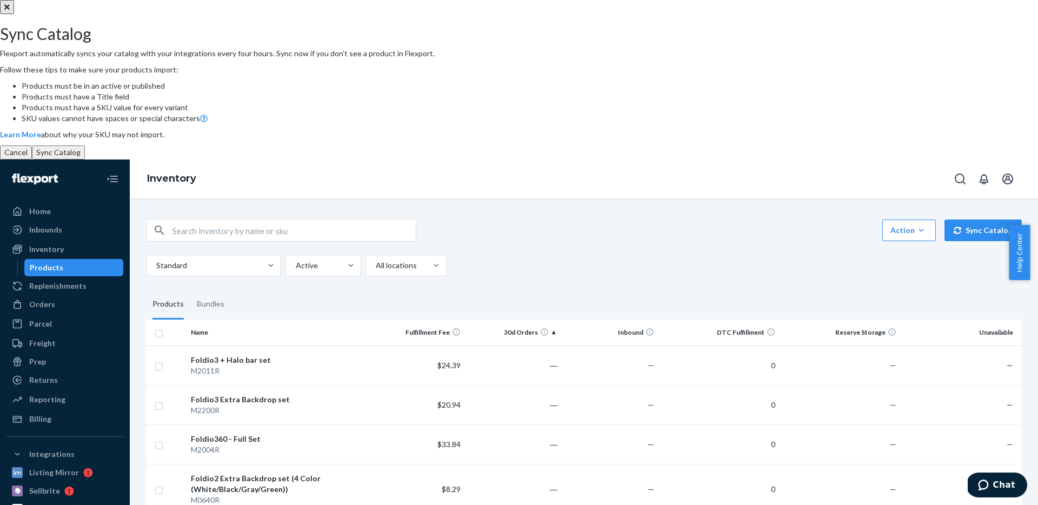
click at [14, 14] on button "Close" at bounding box center [7, 7] width 14 height 14
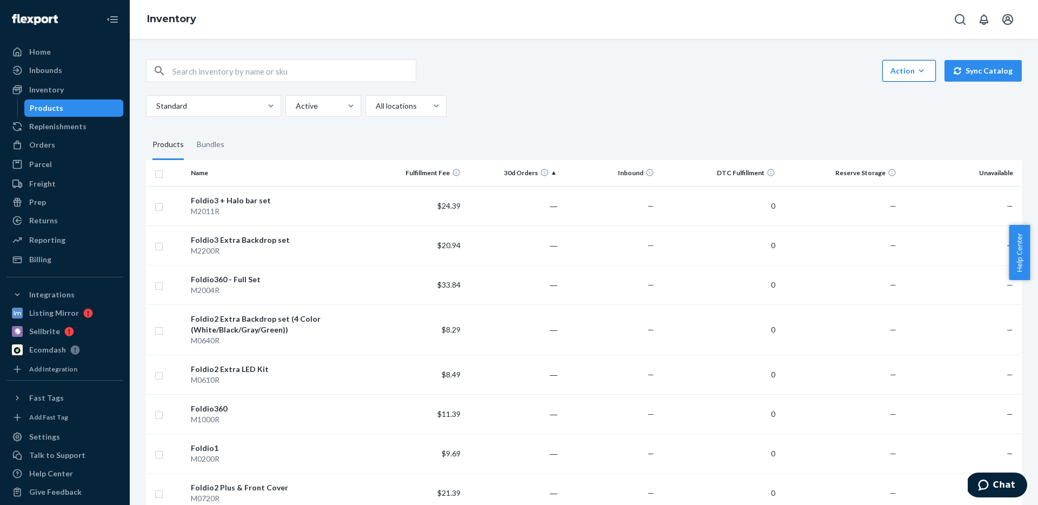
click at [901, 72] on div "Action" at bounding box center [908, 70] width 37 height 11
click at [711, 86] on div "Action Create product Create bundle Bulk create products Bulk update products B…" at bounding box center [584, 87] width 876 height 57
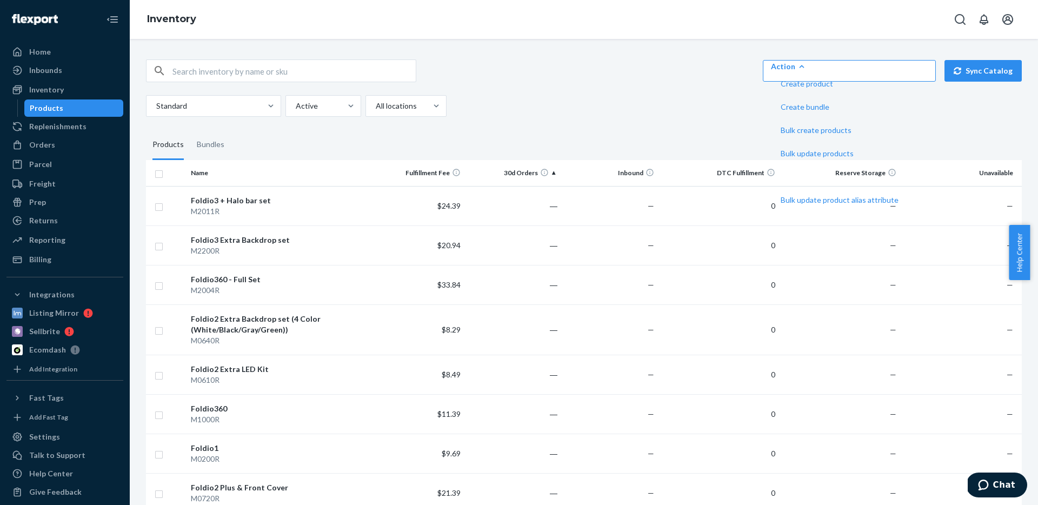
click at [815, 23] on div "Inventory" at bounding box center [584, 19] width 908 height 39
click at [1003, 21] on icon "Open account menu" at bounding box center [1007, 19] width 11 height 11
click at [986, 45] on div "[EMAIL_ADDRESS][DOMAIN_NAME]" at bounding box center [984, 60] width 84 height 30
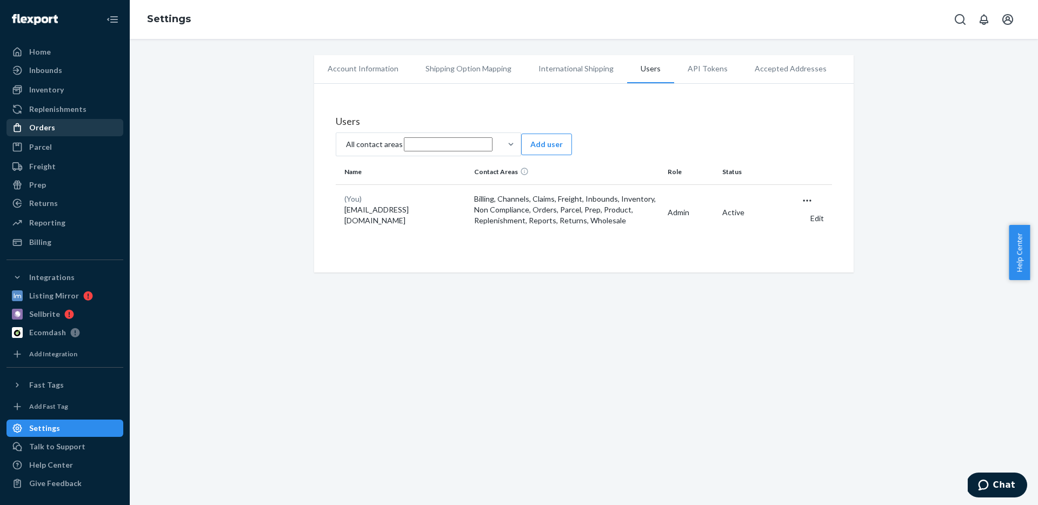
click at [58, 130] on div "Orders" at bounding box center [65, 127] width 115 height 15
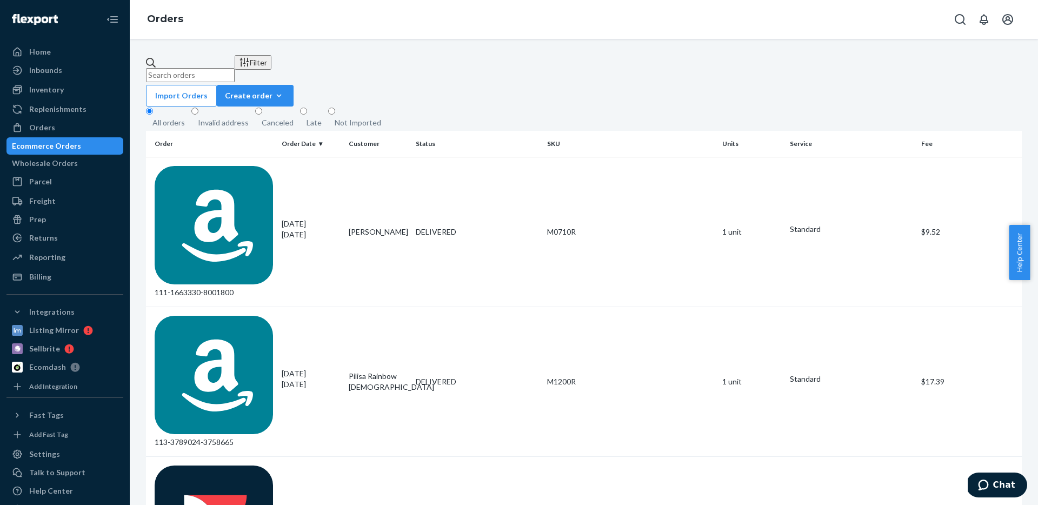
scroll to position [2, 0]
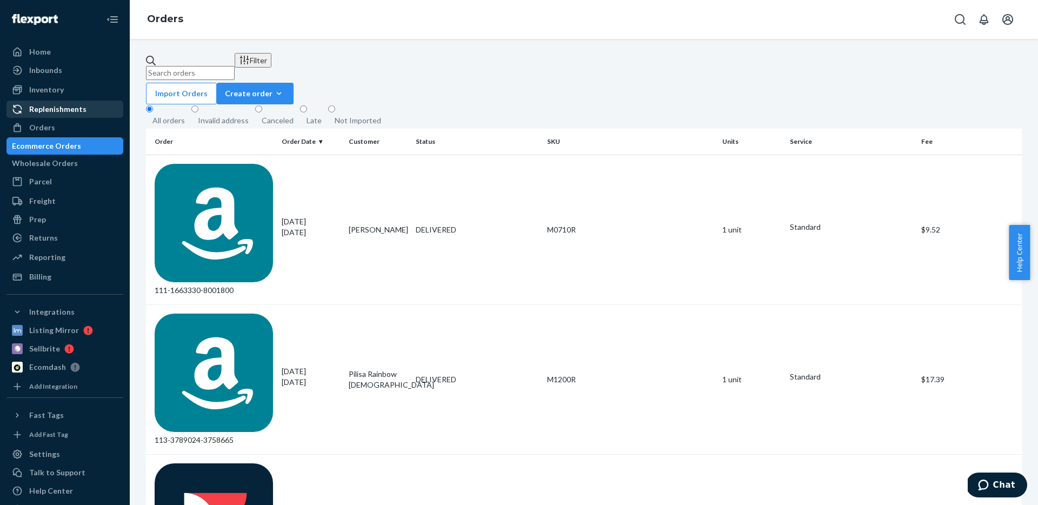
click at [45, 104] on div "Replenishments" at bounding box center [57, 109] width 57 height 11
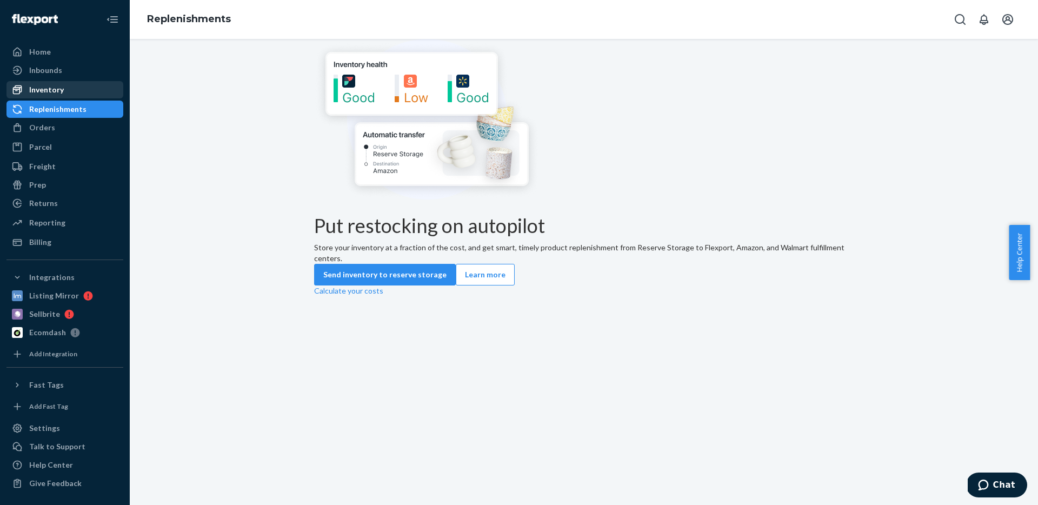
click at [48, 91] on div "Inventory" at bounding box center [46, 89] width 35 height 11
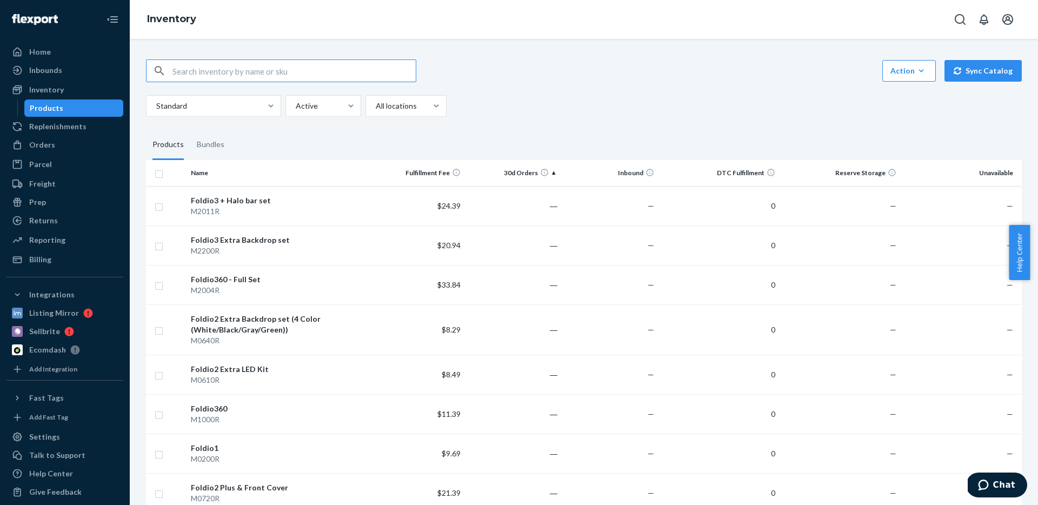
click at [755, 172] on th "DTC Fulfillment" at bounding box center [718, 173] width 121 height 26
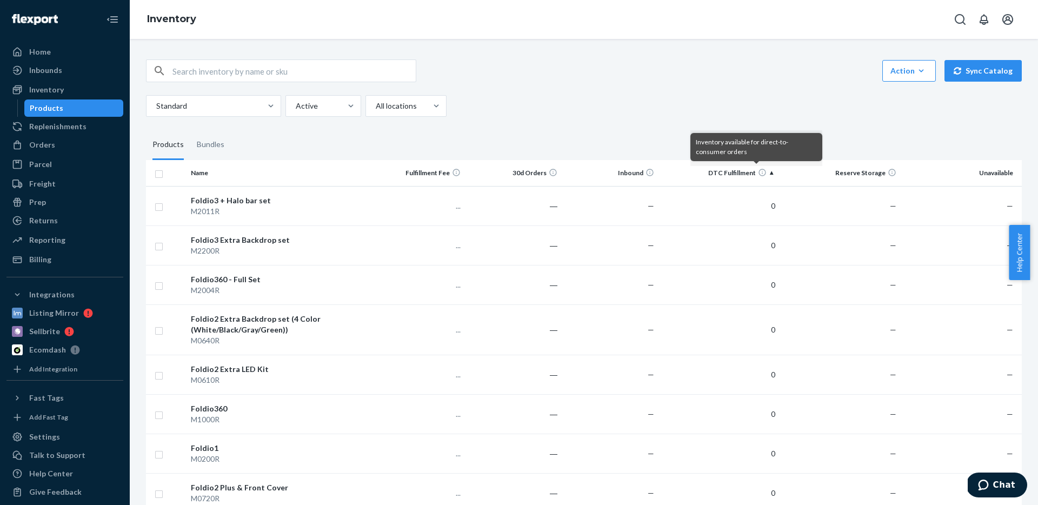
click at [758, 171] on icon at bounding box center [762, 172] width 9 height 9
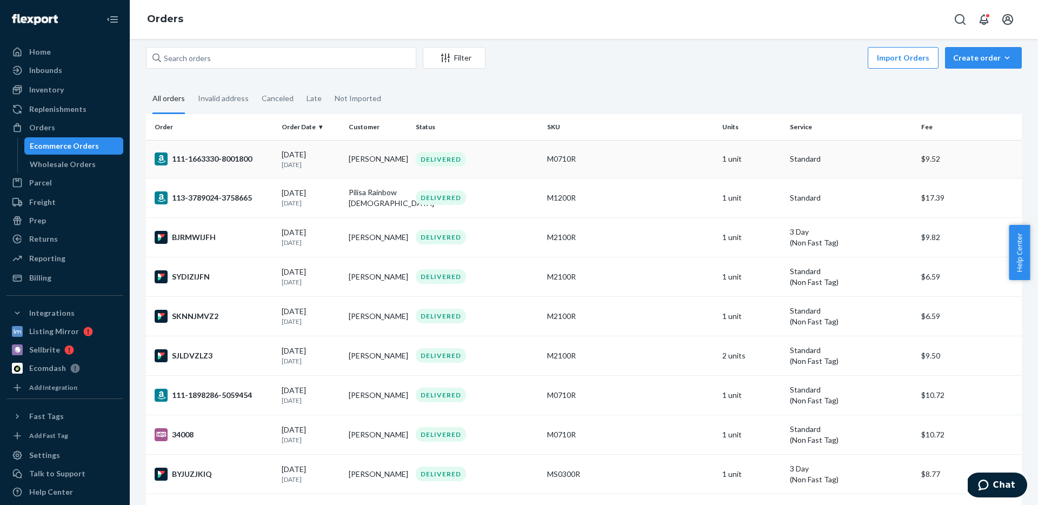
scroll to position [20, 0]
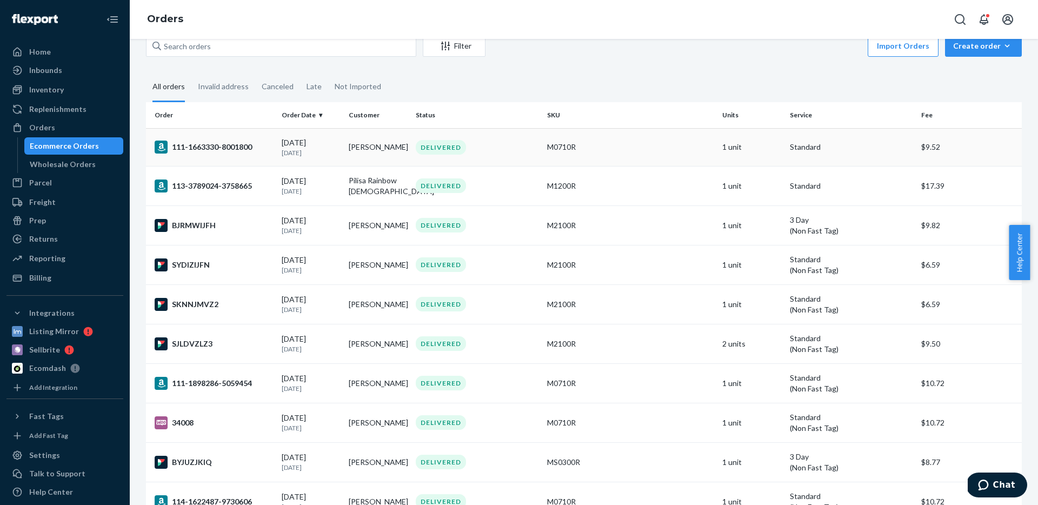
click at [223, 144] on div "111-1663330-8001800" at bounding box center [214, 147] width 118 height 13
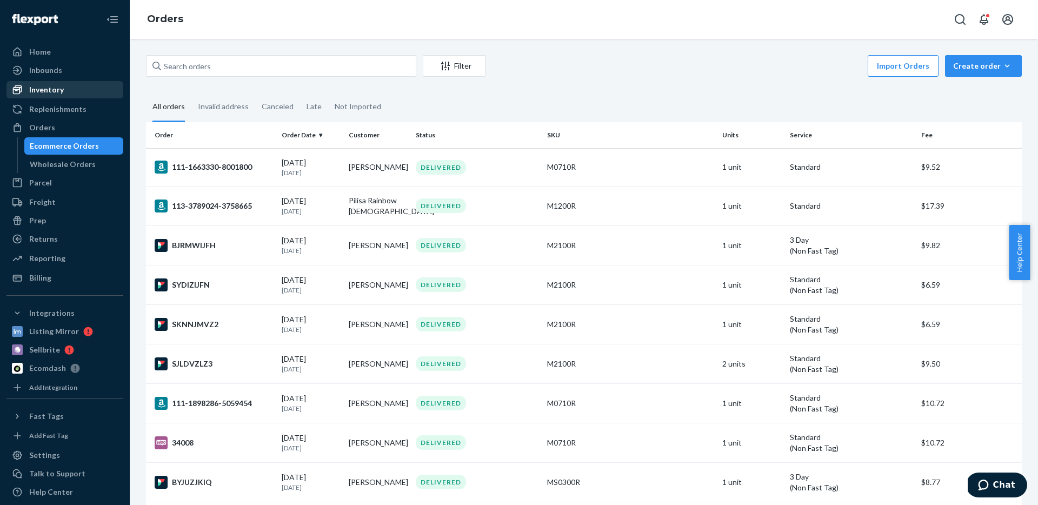
click at [71, 98] on link "Inventory" at bounding box center [64, 89] width 117 height 17
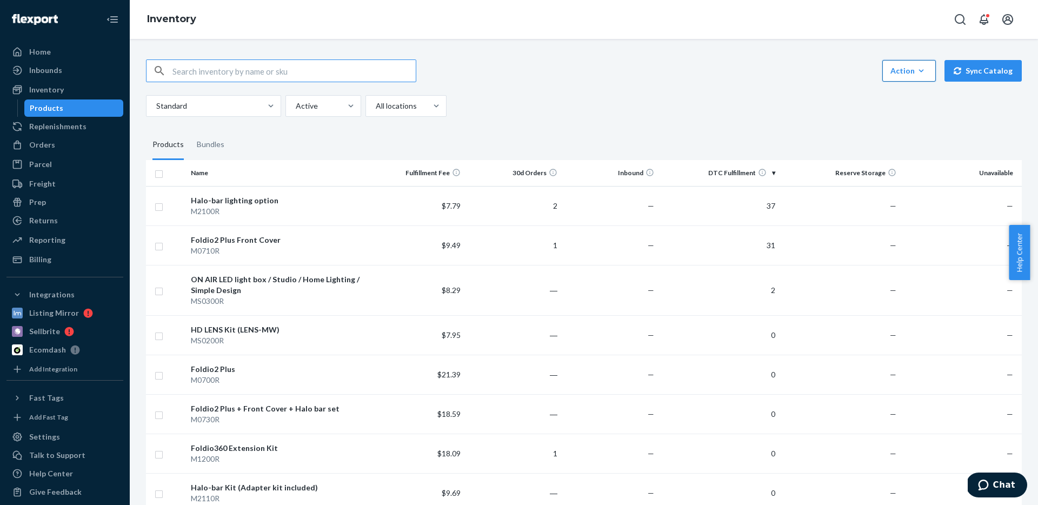
click at [886, 66] on button "Action Create product Create bundle Bulk create products Bulk update products B…" at bounding box center [909, 71] width 54 height 22
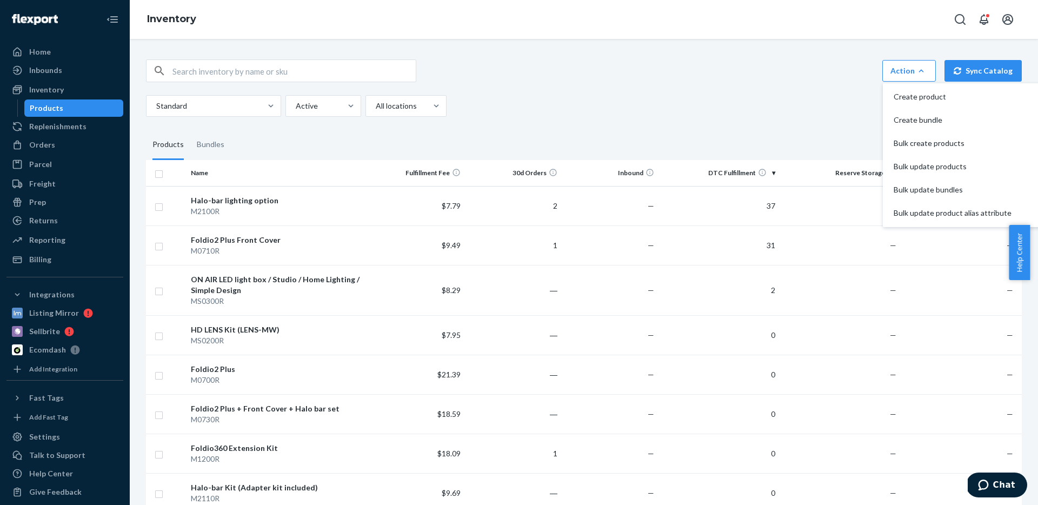
click at [608, 97] on div "Standard Active All locations" at bounding box center [580, 106] width 868 height 22
click at [38, 142] on div "Orders" at bounding box center [42, 144] width 26 height 11
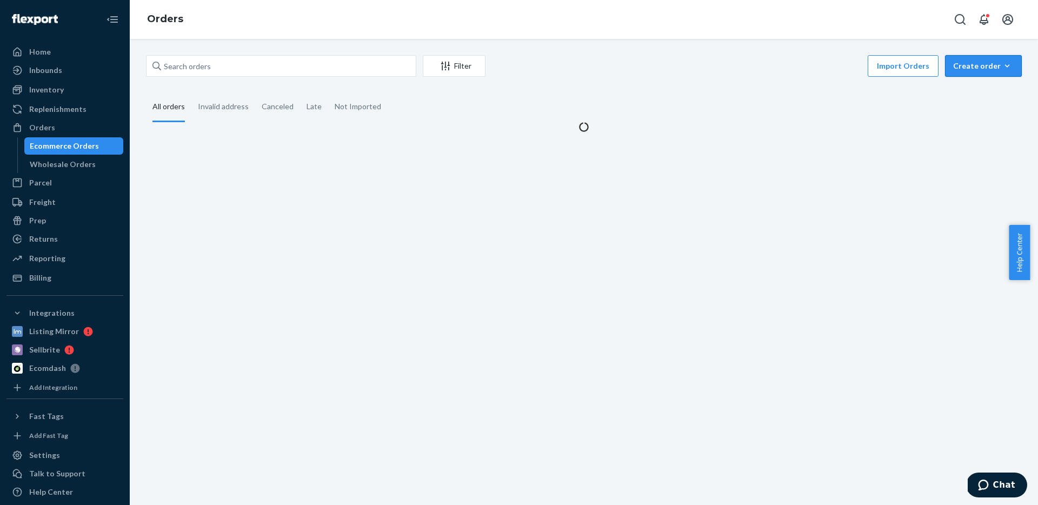
click at [971, 67] on div "Create order" at bounding box center [983, 66] width 61 height 11
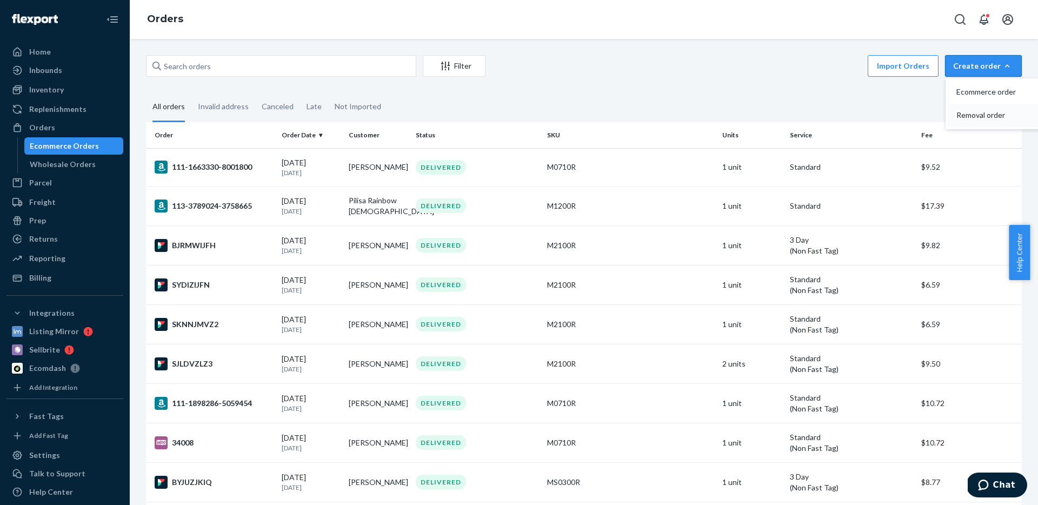
click at [976, 117] on span "Removal order" at bounding box center [989, 115] width 67 height 8
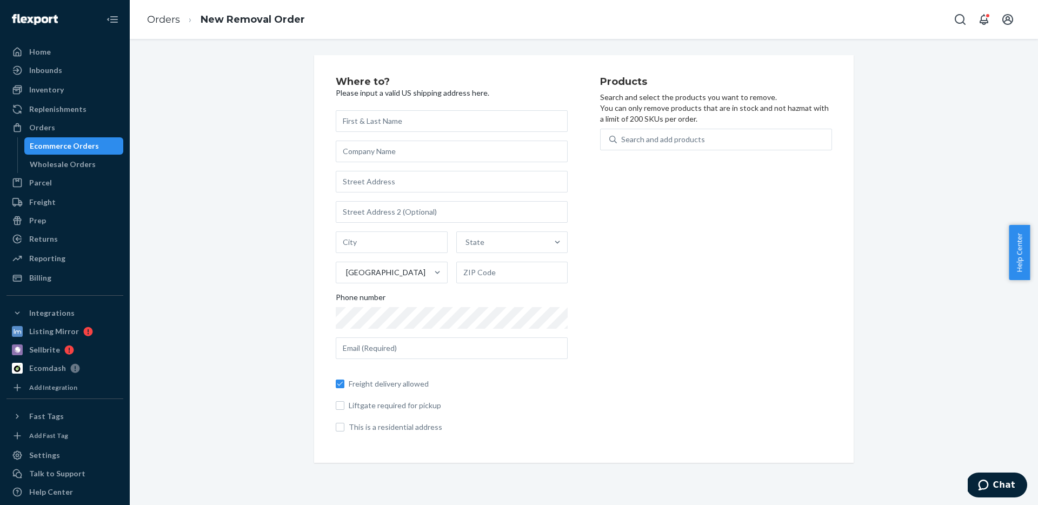
click at [449, 122] on input "text" at bounding box center [452, 121] width 232 height 22
click at [338, 385] on input "Freight delivery allowed" at bounding box center [340, 383] width 9 height 9
checkbox input "false"
click at [343, 429] on label "This is a residential address" at bounding box center [452, 427] width 232 height 11
click at [343, 429] on input "This is a residential address" at bounding box center [340, 427] width 9 height 9
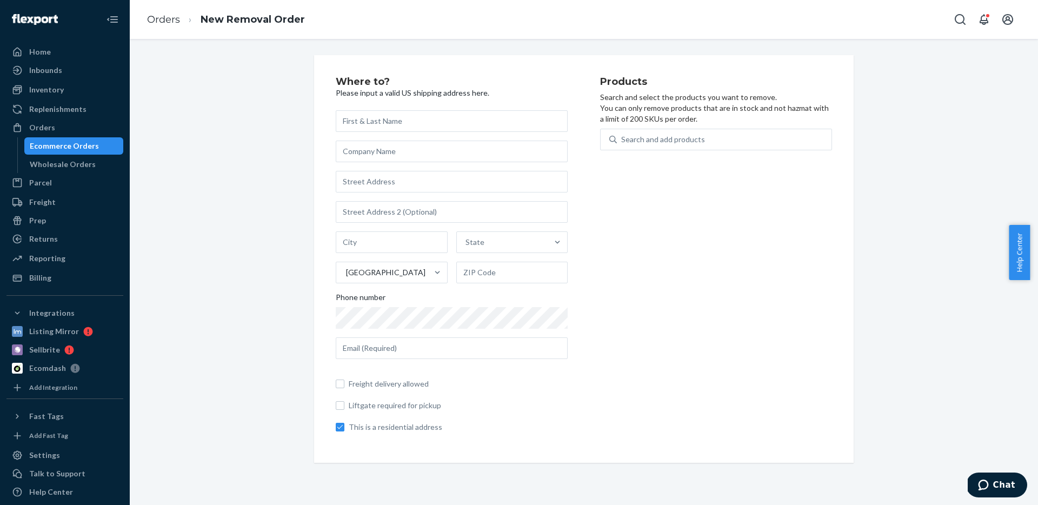
click at [343, 429] on label "This is a residential address" at bounding box center [452, 427] width 232 height 11
click at [343, 429] on input "This is a residential address" at bounding box center [340, 427] width 9 height 9
checkbox input "false"
click at [397, 118] on input "text" at bounding box center [452, 121] width 232 height 22
type input "ORANGEMONKIE, INC"
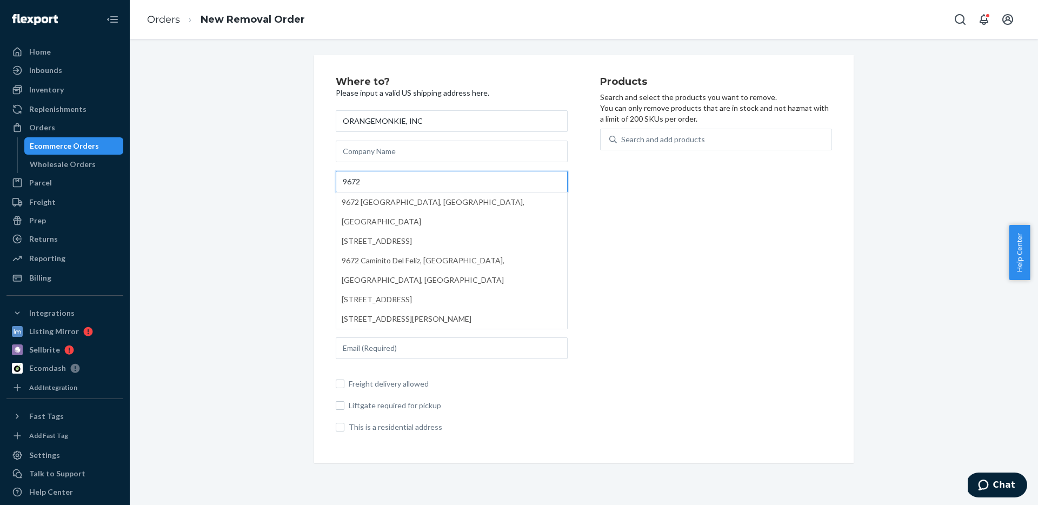
type input "9672 Via Excelencia #101A"
type input "ORANGEMONKIE"
type input "[GEOGRAPHIC_DATA]"
type input "CA"
type input "92126"
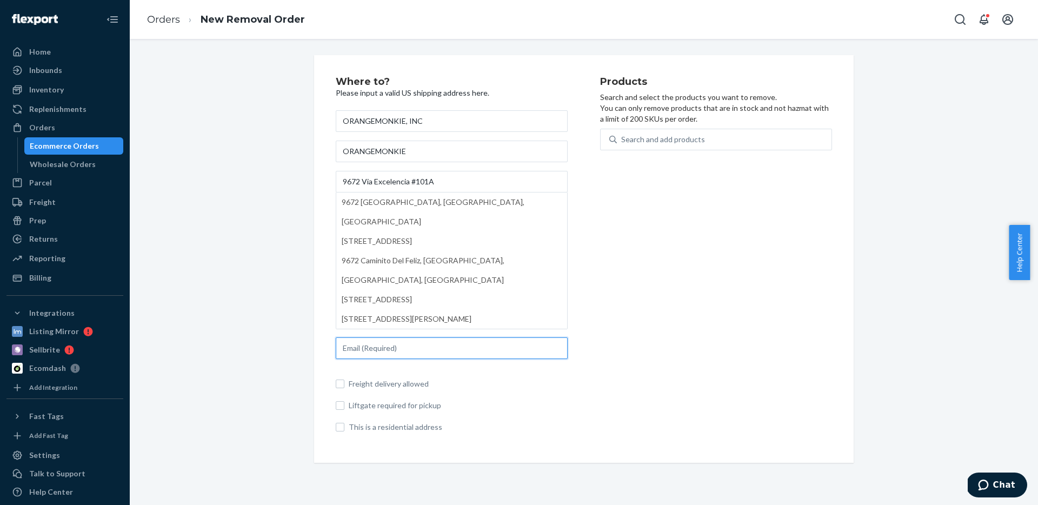
type input "[EMAIL_ADDRESS][DOMAIN_NAME]"
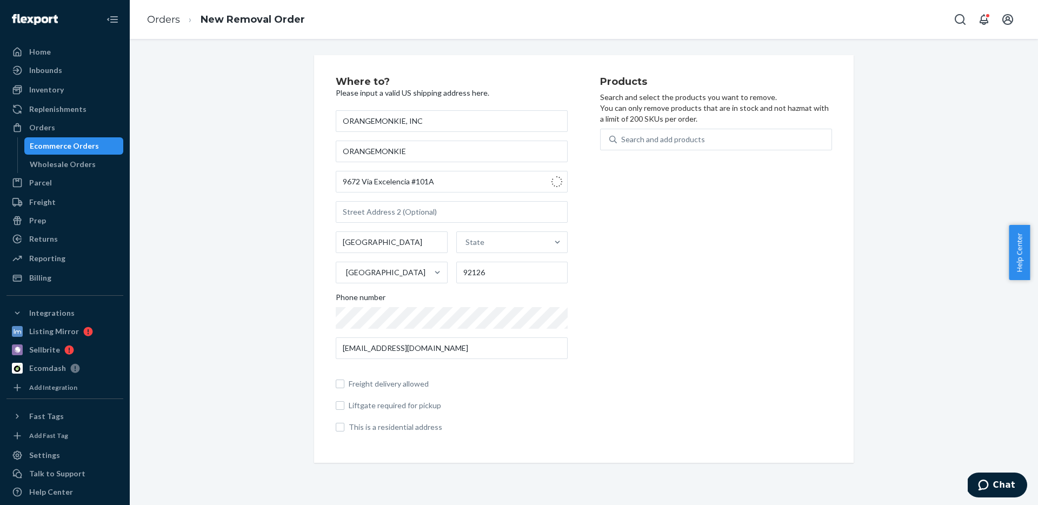
type input "9672 Via Excelencia"
type input "Suite 101A"
click at [287, 196] on div "Where to? Please input a valid US shipping address here. ORANGEMONKIE, INC ORAN…" at bounding box center [584, 259] width 892 height 408
click at [426, 345] on input "[EMAIL_ADDRESS][DOMAIN_NAME]" at bounding box center [452, 348] width 232 height 22
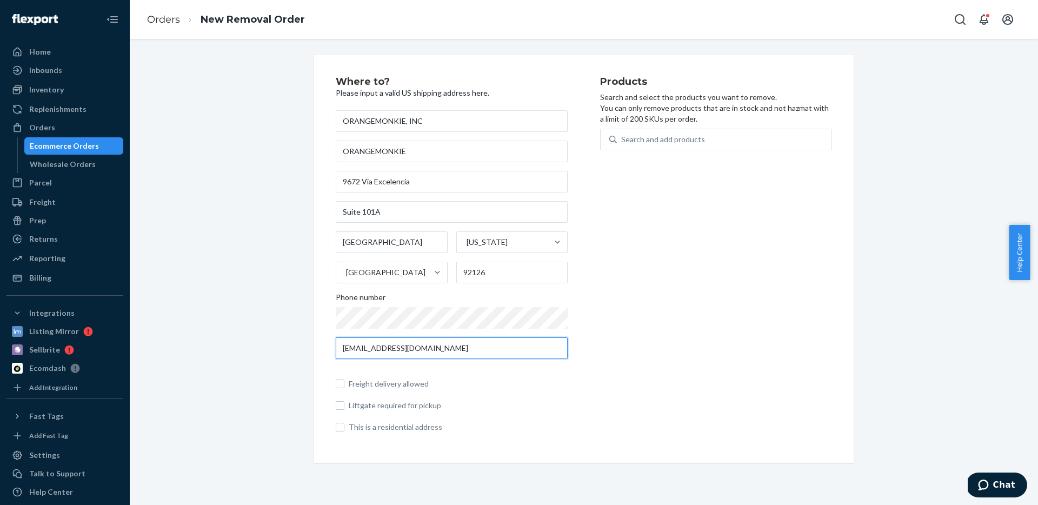
click at [426, 345] on input "[EMAIL_ADDRESS][DOMAIN_NAME]" at bounding box center [452, 348] width 232 height 22
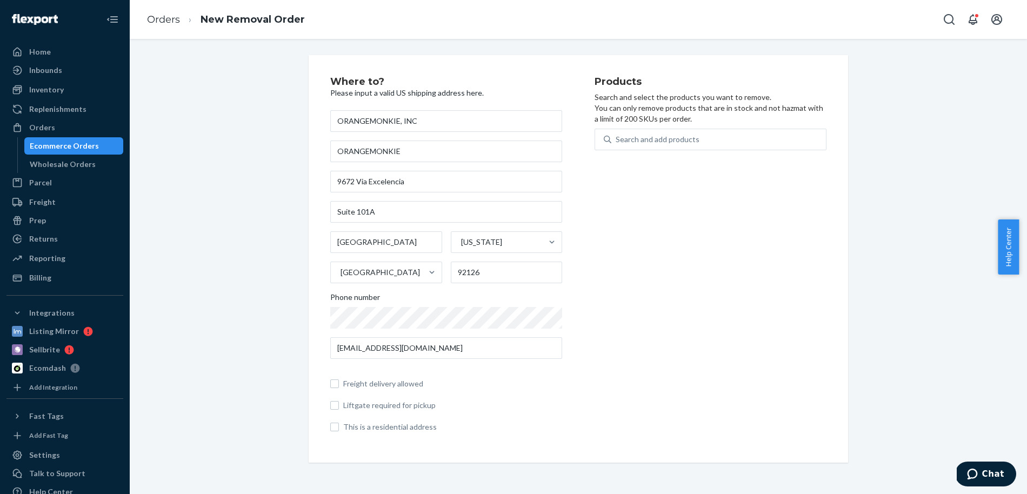
click at [301, 175] on div "Where to? Please input a valid US shipping address here. ORANGEMONKIE, INC ORAN…" at bounding box center [579, 259] width 556 height 408
click at [666, 139] on div "Search and add products" at bounding box center [658, 139] width 84 height 11
click at [617, 139] on input "Search and add products" at bounding box center [616, 139] width 1 height 11
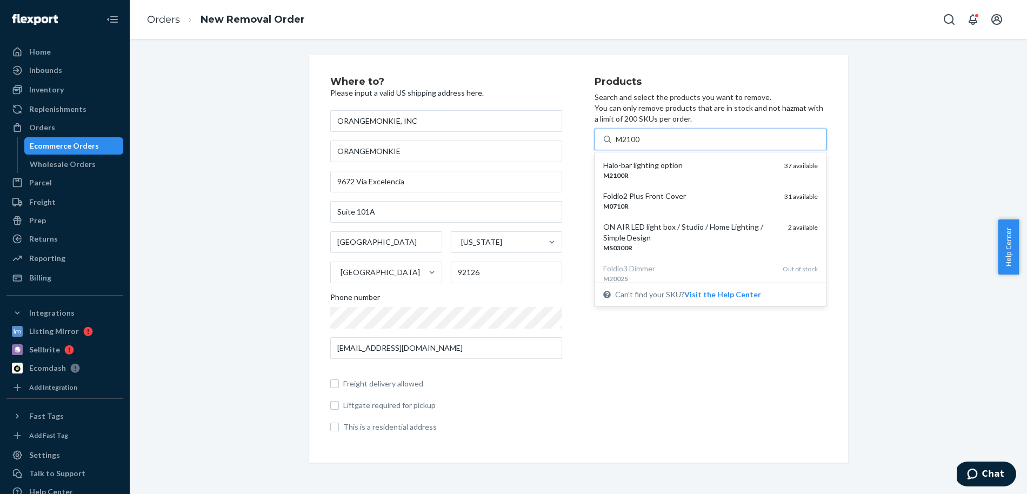
type input "M2100R"
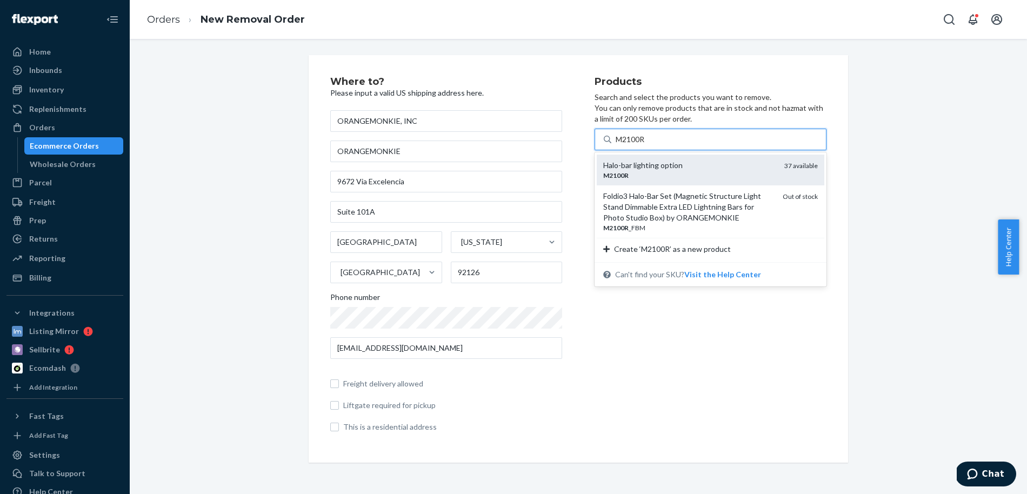
click at [626, 174] on div "M2100R" at bounding box center [689, 175] width 172 height 9
click at [626, 145] on input "M2100R" at bounding box center [631, 139] width 30 height 11
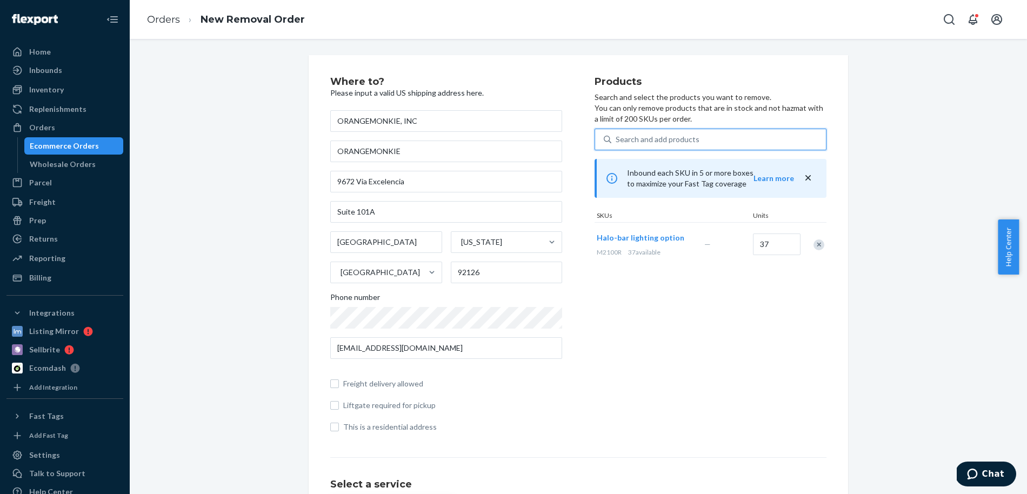
click at [698, 139] on div "Search and add products" at bounding box center [718, 139] width 215 height 19
click at [617, 139] on input "0 results available. Select is focused ,type to refine list, press Down to open…" at bounding box center [616, 139] width 1 height 11
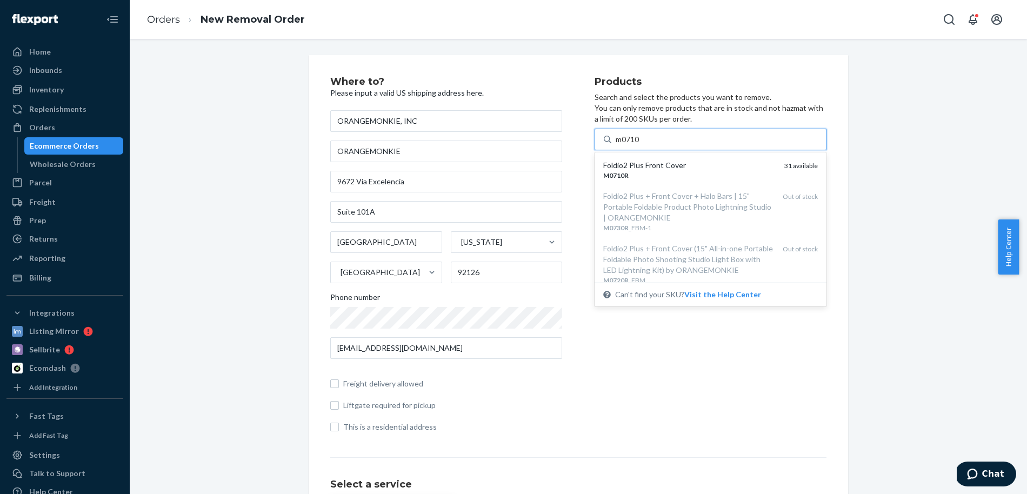
type input "m0710r"
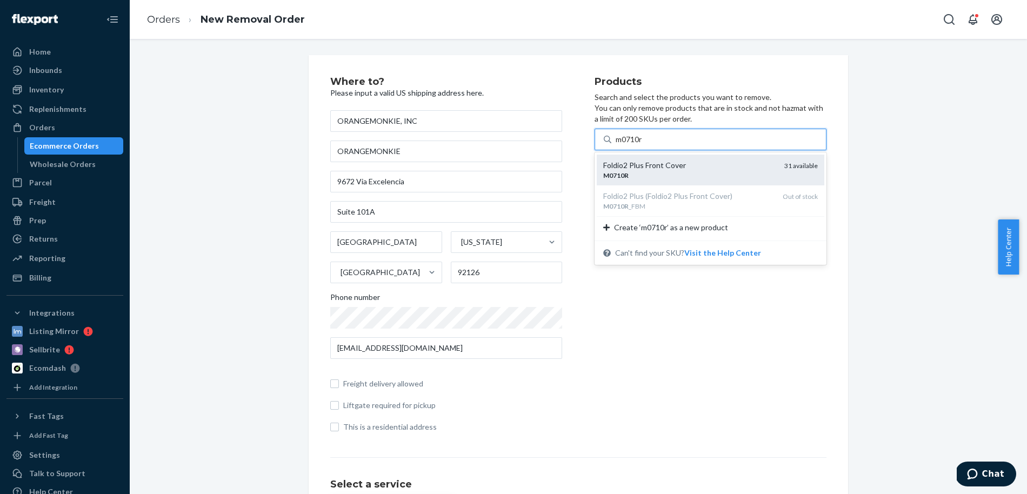
click at [697, 162] on div "Foldio2 Plus Front Cover" at bounding box center [689, 165] width 172 height 11
click at [644, 145] on input "m0710r" at bounding box center [630, 139] width 28 height 11
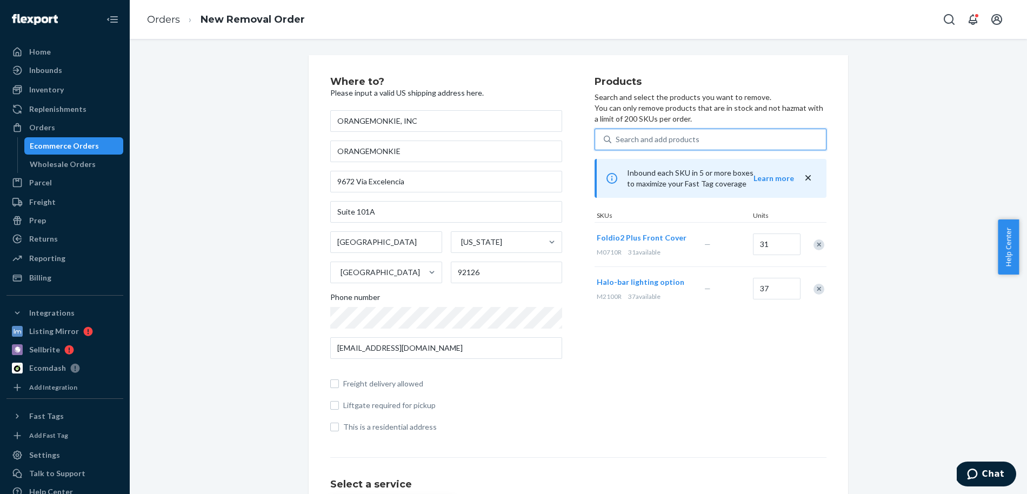
click at [708, 135] on div "Search and add products" at bounding box center [718, 139] width 215 height 19
click at [617, 135] on input "0 results available. Use Up and Down to choose options, press Enter to select t…" at bounding box center [616, 139] width 1 height 11
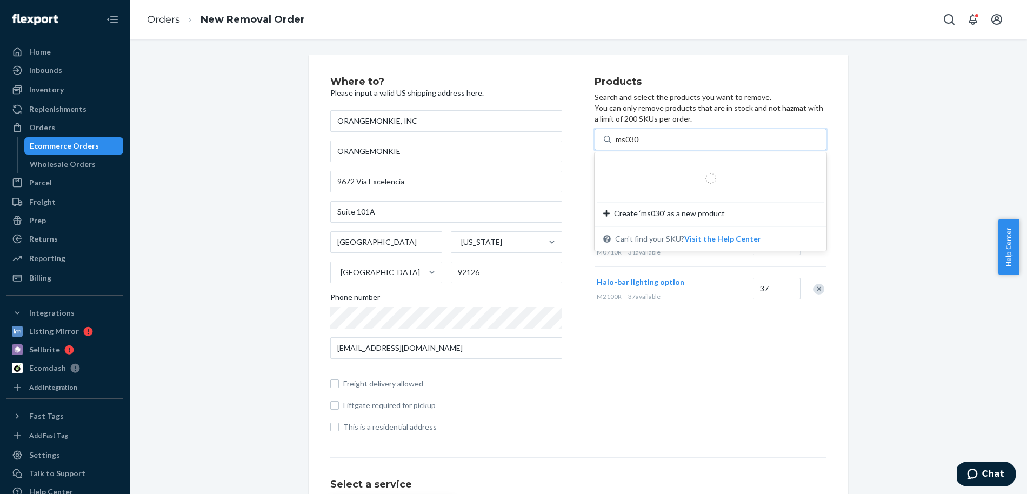
type input "ms0300r"
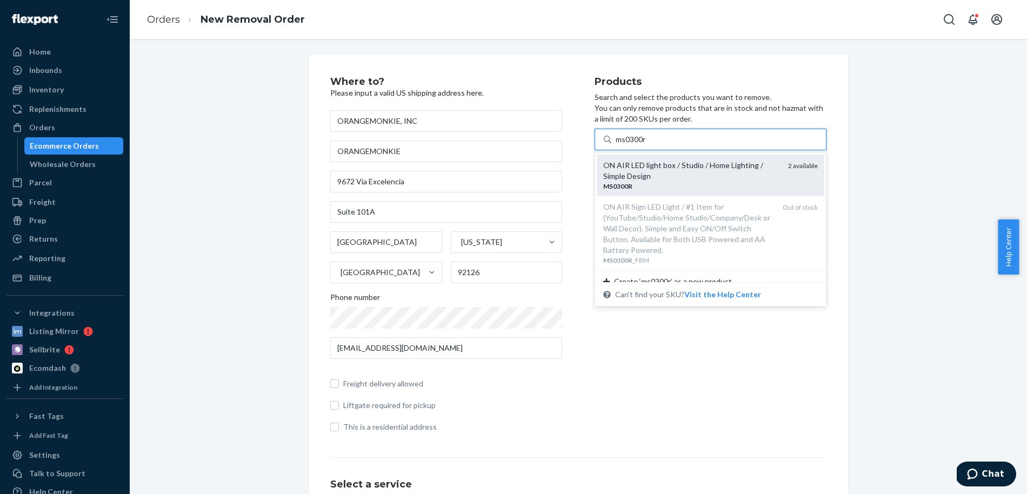
click at [702, 162] on div "ON AIR LED light box / Studio / Home Lighting / Simple Design" at bounding box center [691, 171] width 176 height 22
click at [647, 145] on input "ms0300r" at bounding box center [631, 139] width 31 height 11
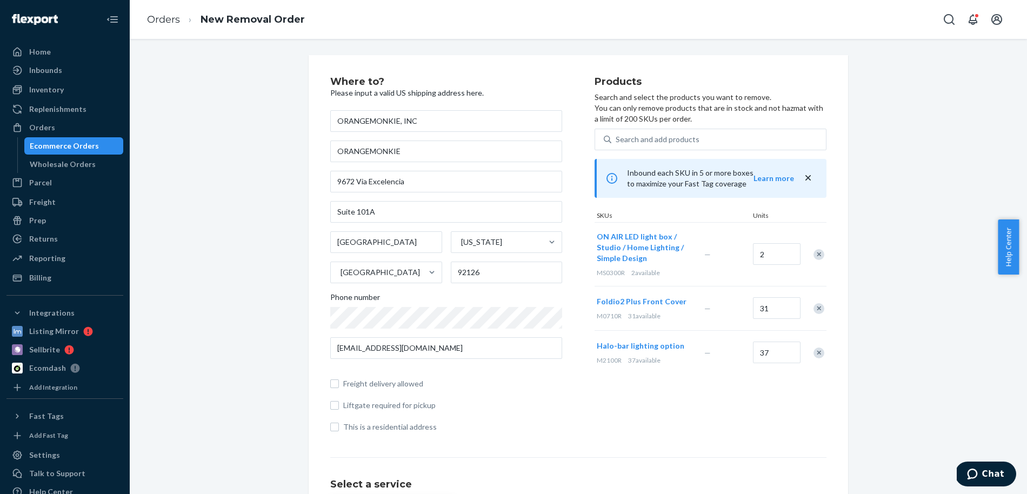
click at [876, 230] on div "Where to? Please input a valid US shipping address here. ORANGEMONKIE, INC ORAN…" at bounding box center [578, 384] width 881 height 659
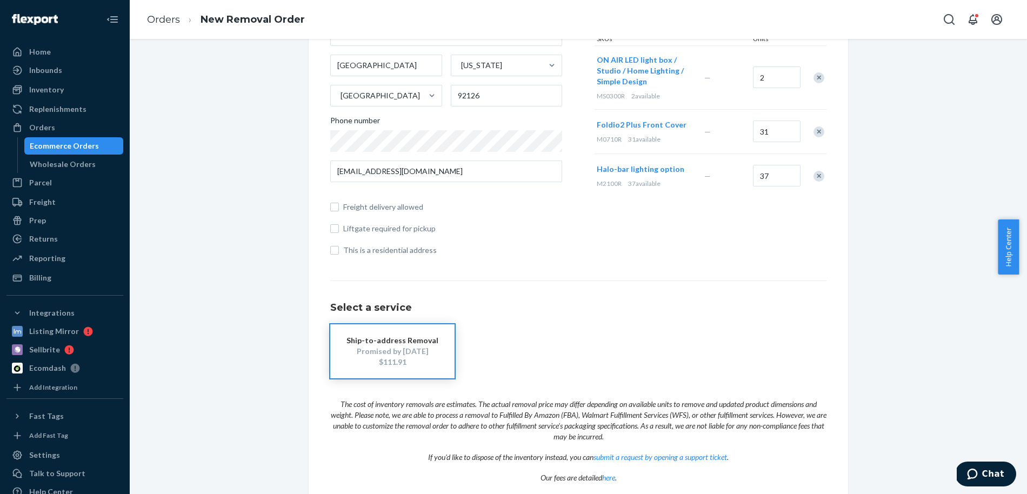
scroll to position [220, 0]
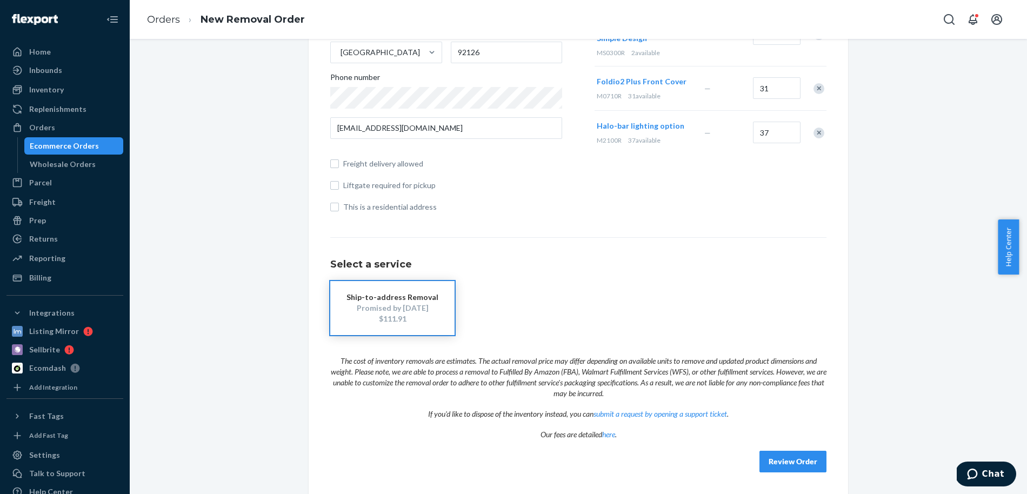
click at [416, 314] on div "$111.91" at bounding box center [392, 318] width 92 height 11
click at [361, 306] on div "Promised by [DATE]" at bounding box center [392, 308] width 92 height 11
click at [789, 465] on button "Review Order" at bounding box center [792, 462] width 67 height 22
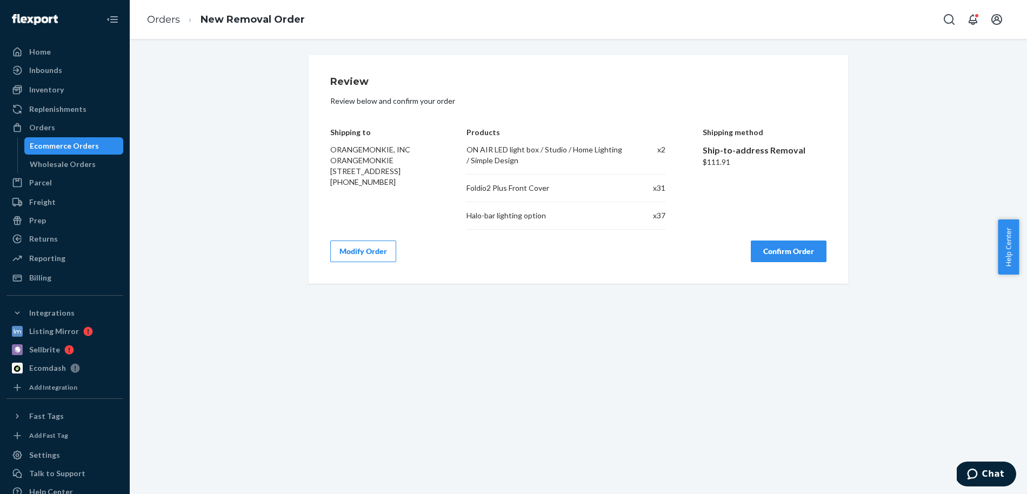
click at [799, 251] on button "Confirm Order" at bounding box center [789, 252] width 76 height 22
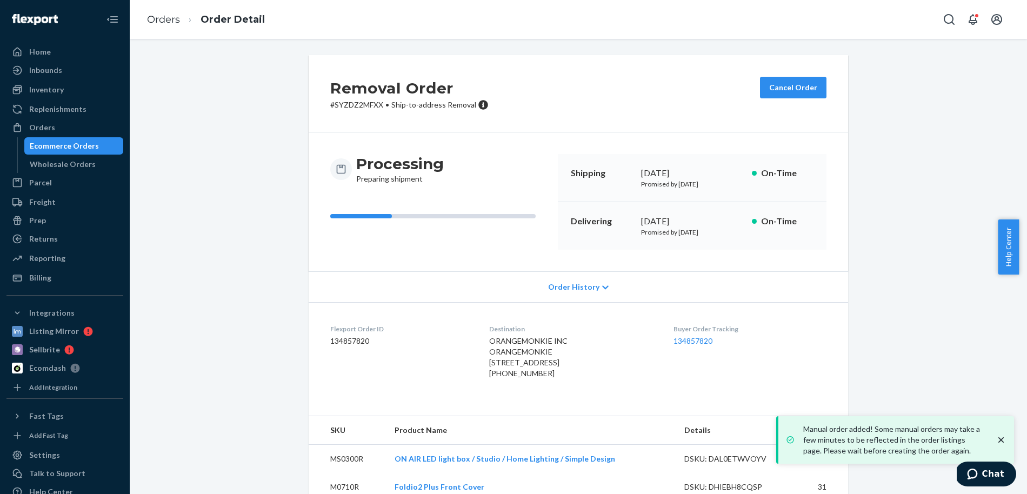
click at [244, 135] on div "Removal Order # SYZDZ2MFXX • Ship-to-address Removal Cancel Order Processing Pr…" at bounding box center [578, 298] width 881 height 487
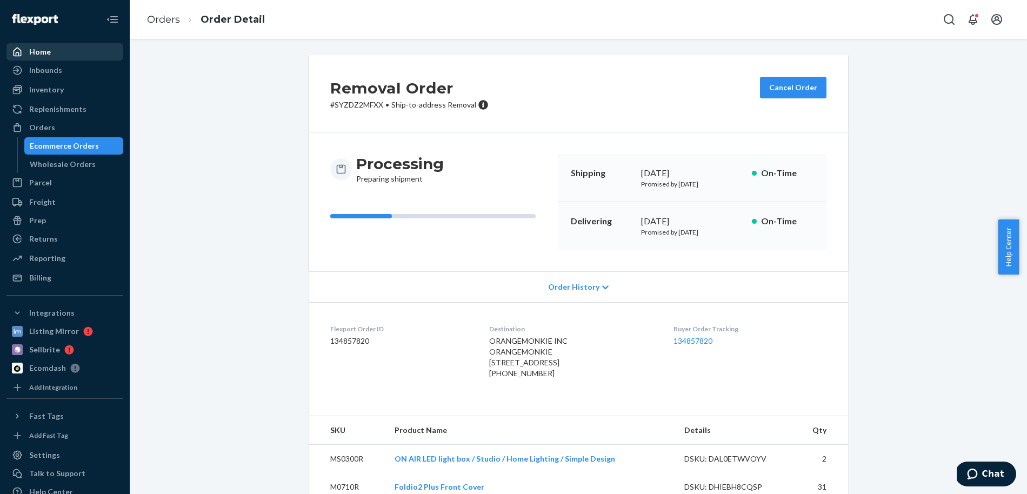
click at [63, 51] on div "Home" at bounding box center [65, 51] width 115 height 15
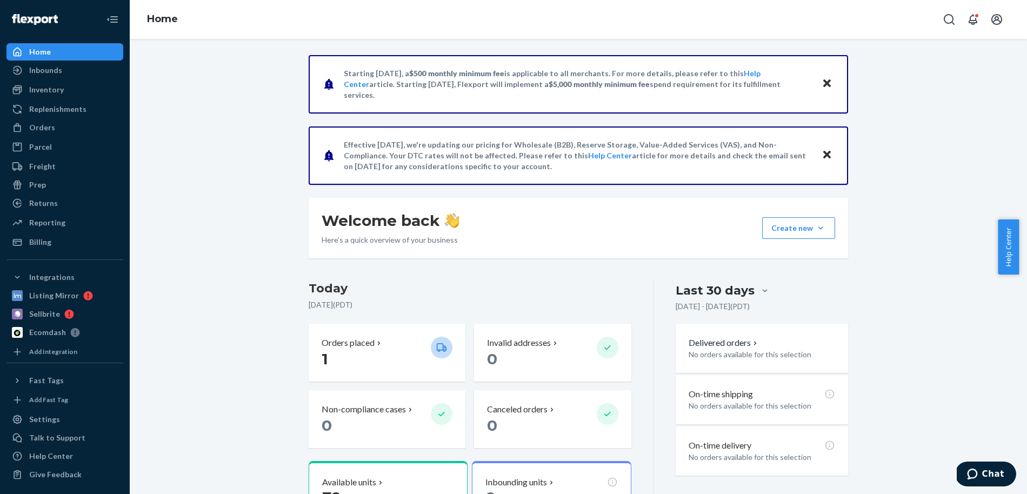
click at [66, 255] on div "Home Inbounds Shipping Plans Problems Inventory Products Replenishments Orders …" at bounding box center [65, 247] width 130 height 494
click at [66, 245] on div "Billing" at bounding box center [65, 242] width 115 height 15
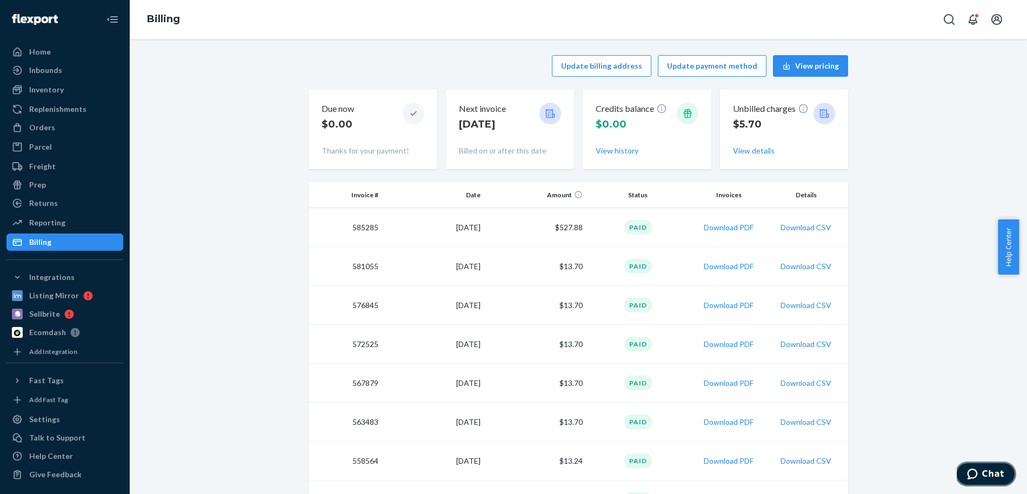
click at [972, 479] on button "Chat" at bounding box center [985, 474] width 61 height 25
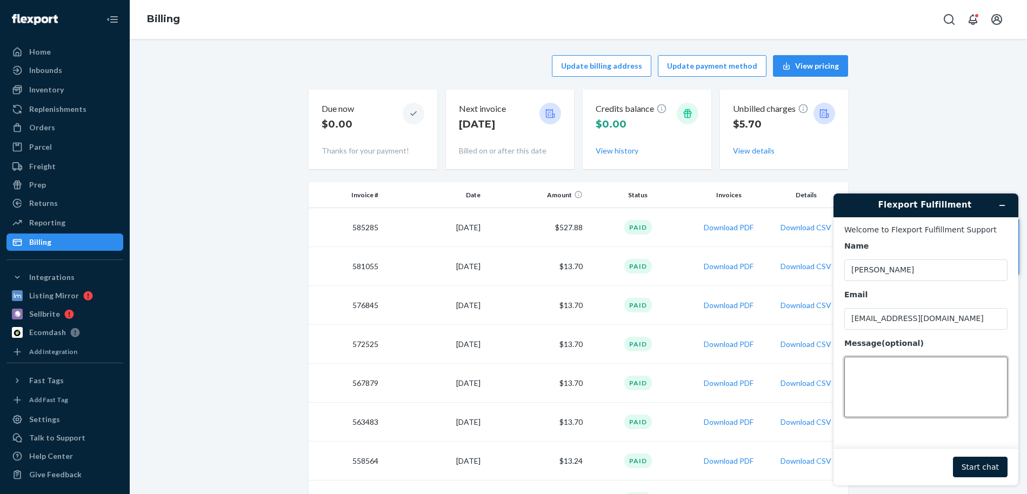
click at [905, 369] on textarea "Message (optional)" at bounding box center [925, 387] width 163 height 61
click at [894, 381] on textarea "If we have 0 inventory, will we still get charged" at bounding box center [925, 387] width 163 height 61
type textarea "If we have 0 inventory, will we still get charged a monthly service fee? Or do …"
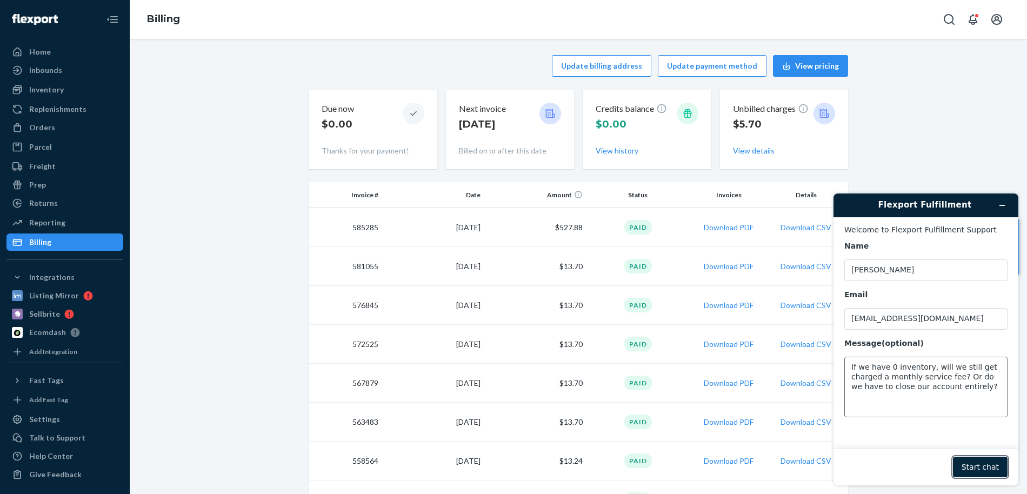
click button "Start chat" at bounding box center [980, 467] width 55 height 21
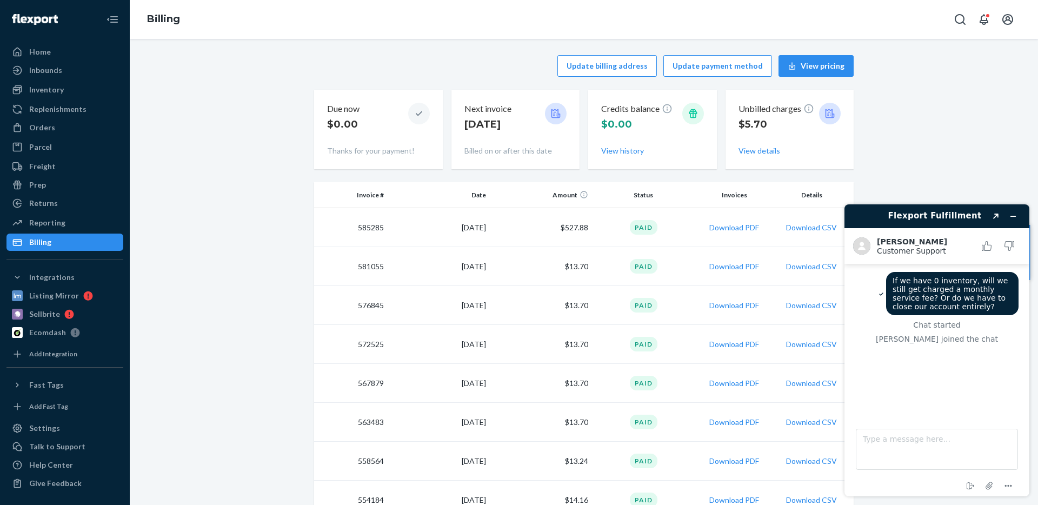
click at [895, 323] on div "Chat started" at bounding box center [936, 325] width 163 height 9
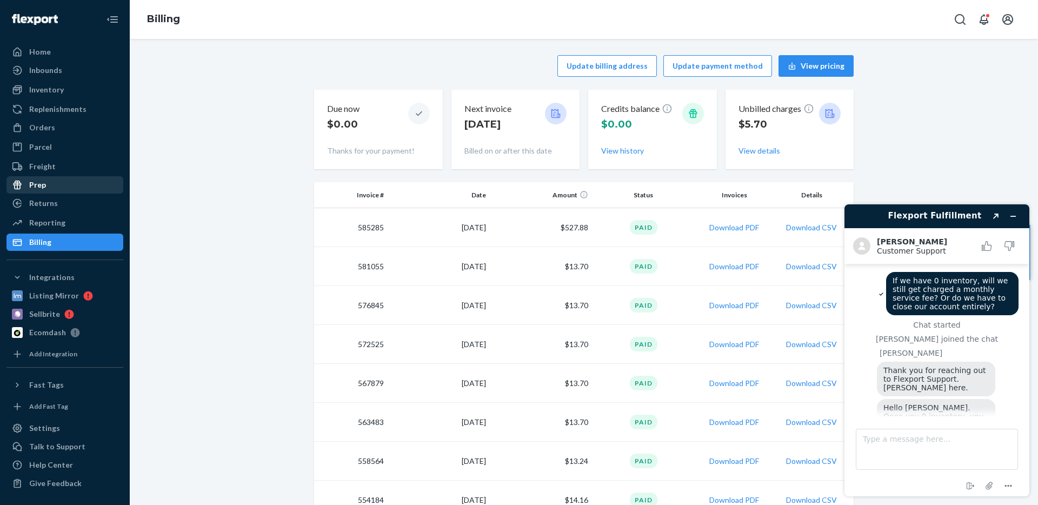
scroll to position [50, 0]
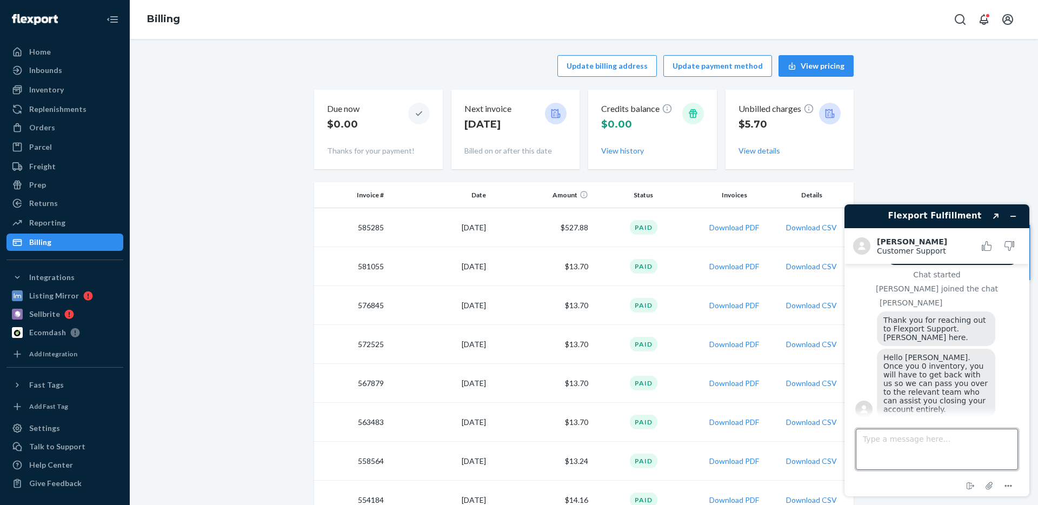
click at [926, 439] on textarea "Type a message here..." at bounding box center [937, 449] width 162 height 41
type textarea "So even with 0 inventory, we would still get charged monthly?"
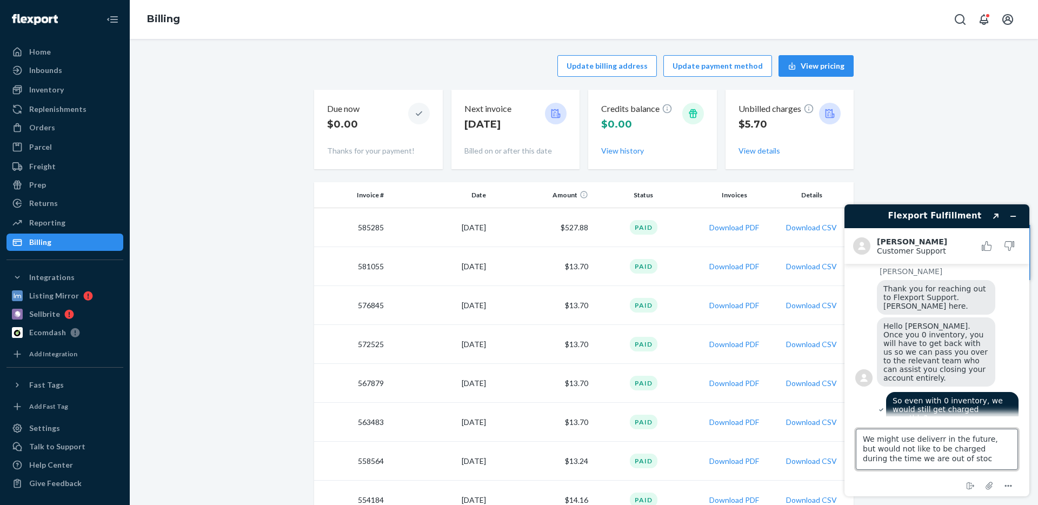
type textarea "We might use deliverr in the future, but would not like to be charged during th…"
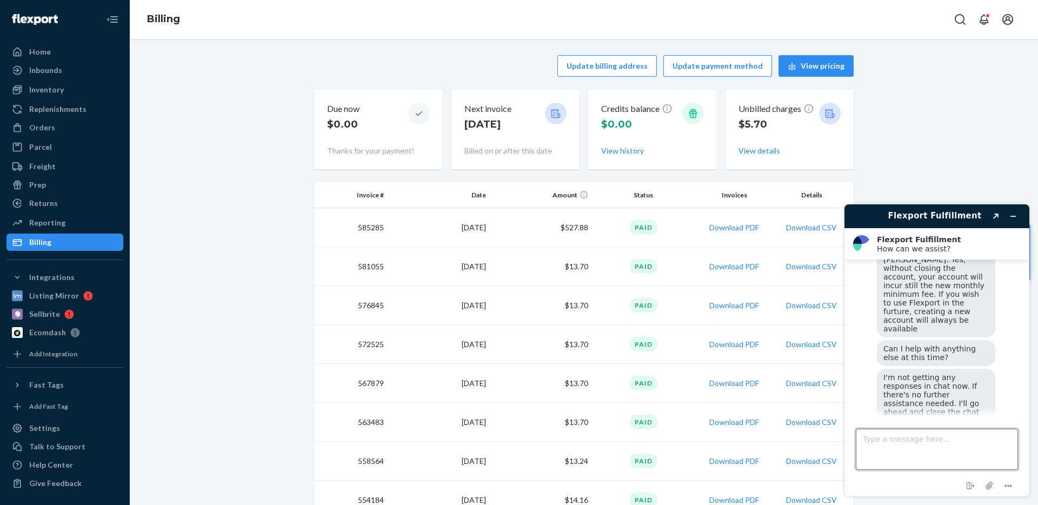
scroll to position [327, 0]
click at [1011, 11] on button "Open account menu" at bounding box center [1008, 20] width 22 height 22
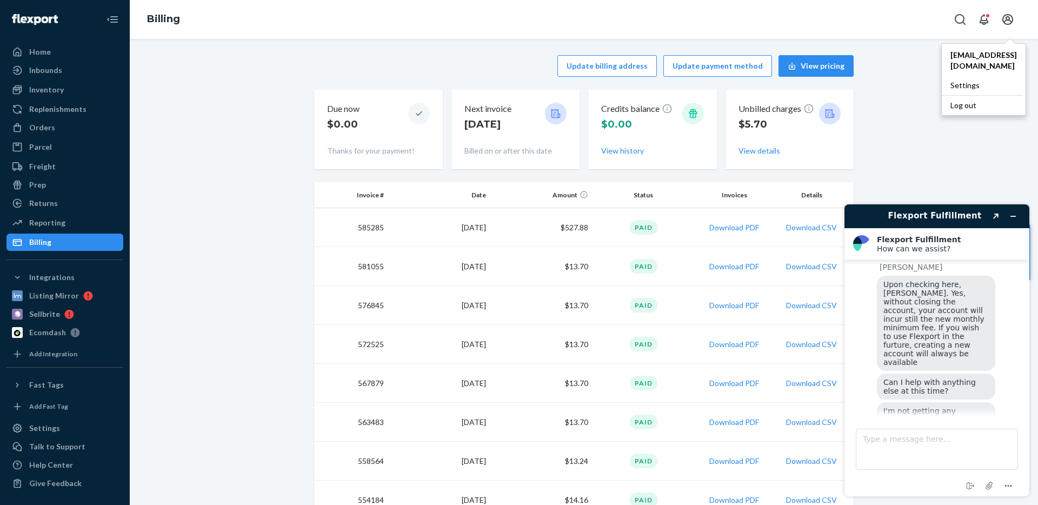
scroll to position [289, 0]
click at [892, 285] on span "Upon checking here, [PERSON_NAME]. Yes, without closing the account, your accou…" at bounding box center [934, 328] width 103 height 86
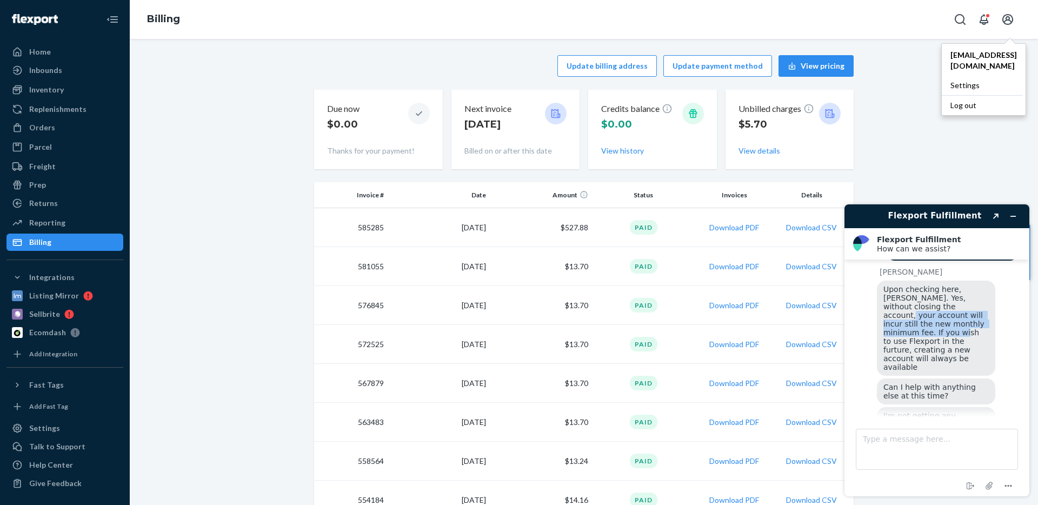
drag, startPoint x: 916, startPoint y: 291, endPoint x: 972, endPoint y: 310, distance: 59.3
click at [972, 310] on div "Upon checking here, [PERSON_NAME]. Yes, without closing the account, your accou…" at bounding box center [936, 328] width 118 height 95
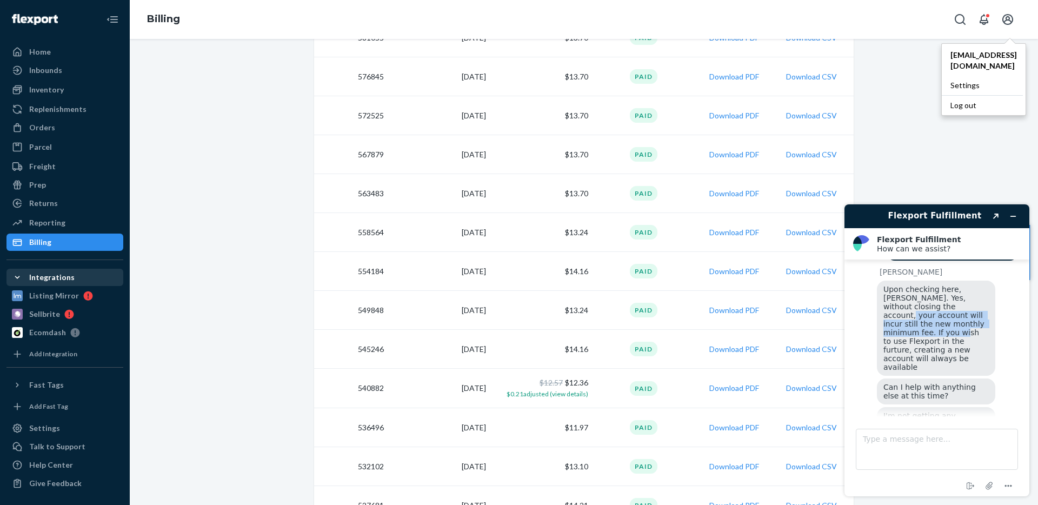
scroll to position [257, 0]
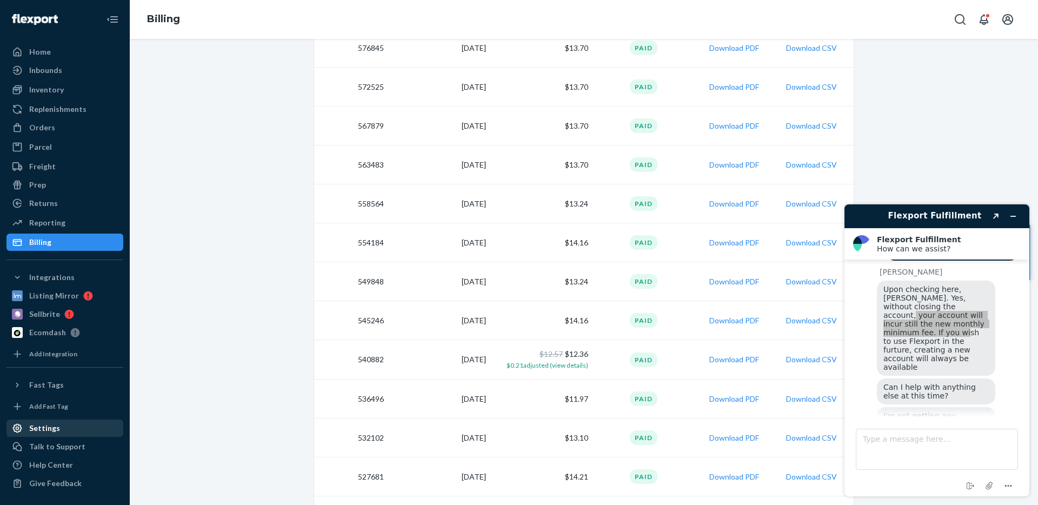
click at [61, 432] on div "Settings" at bounding box center [65, 428] width 115 height 15
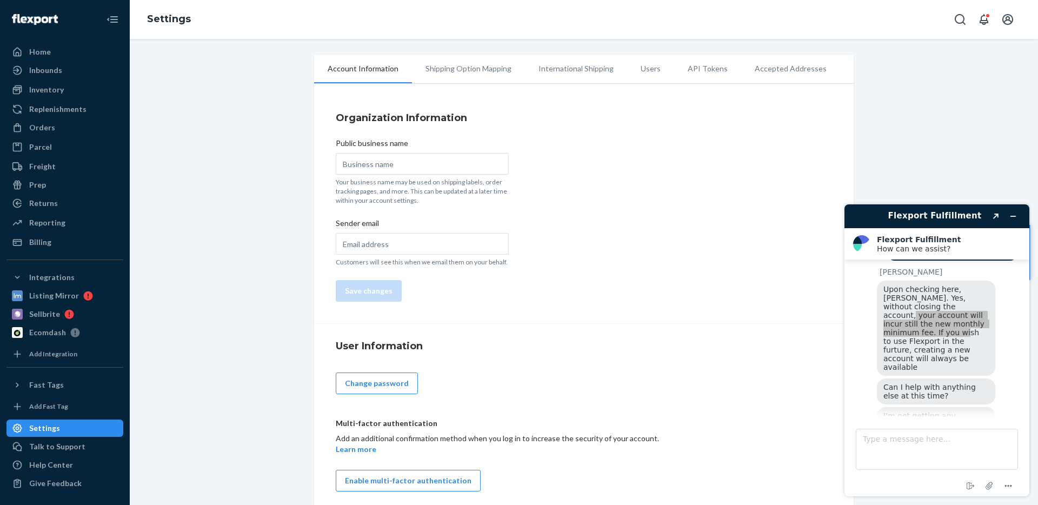
scroll to position [8, 0]
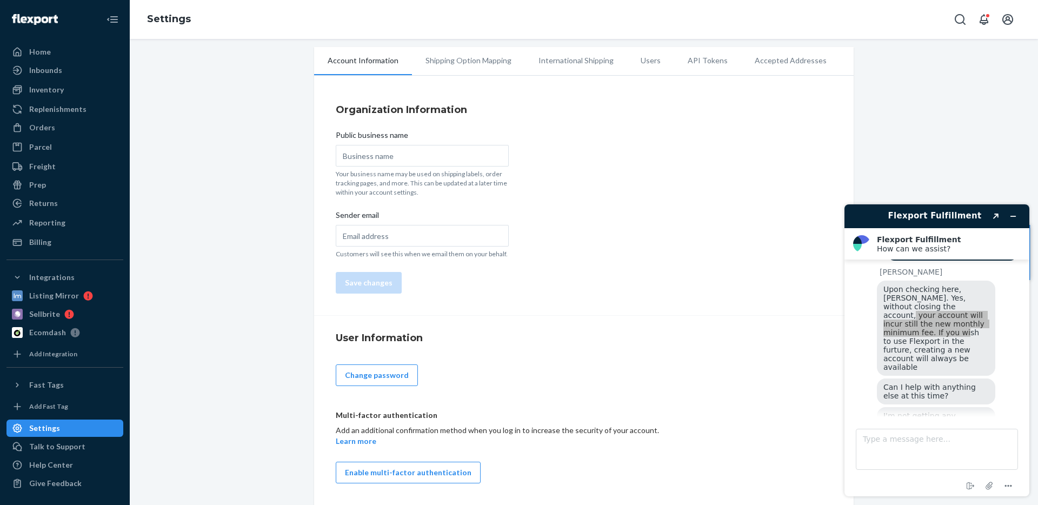
click at [768, 55] on li "Accepted Addresses" at bounding box center [790, 60] width 99 height 27
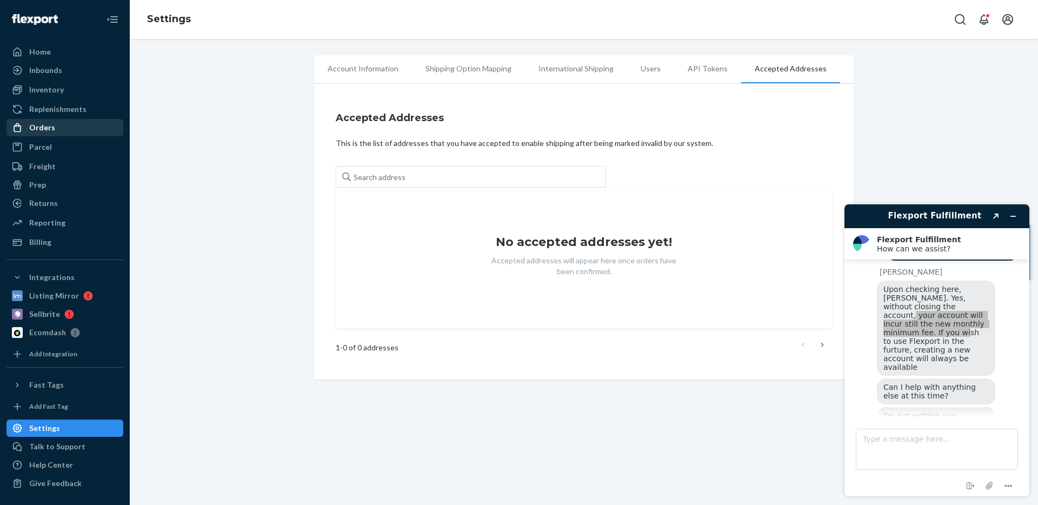
click at [58, 131] on div "Orders" at bounding box center [65, 127] width 115 height 15
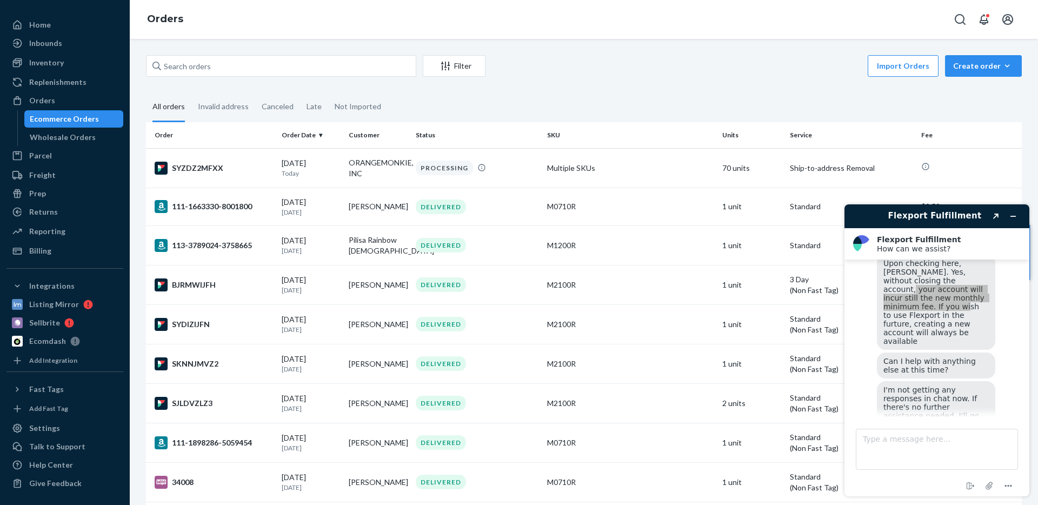
scroll to position [307, 0]
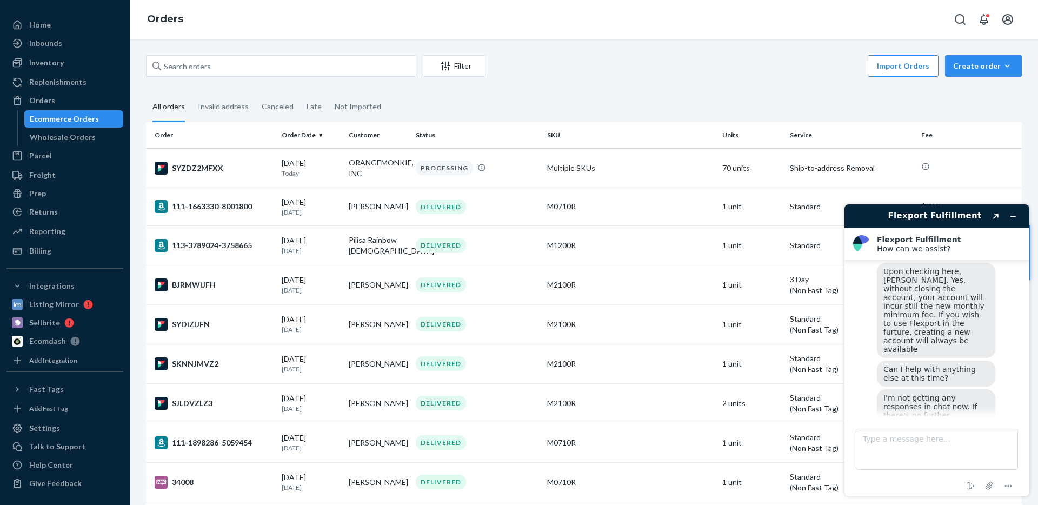
click at [911, 306] on span "Upon checking here, [PERSON_NAME]. Yes, without closing the account, your accou…" at bounding box center [934, 310] width 103 height 86
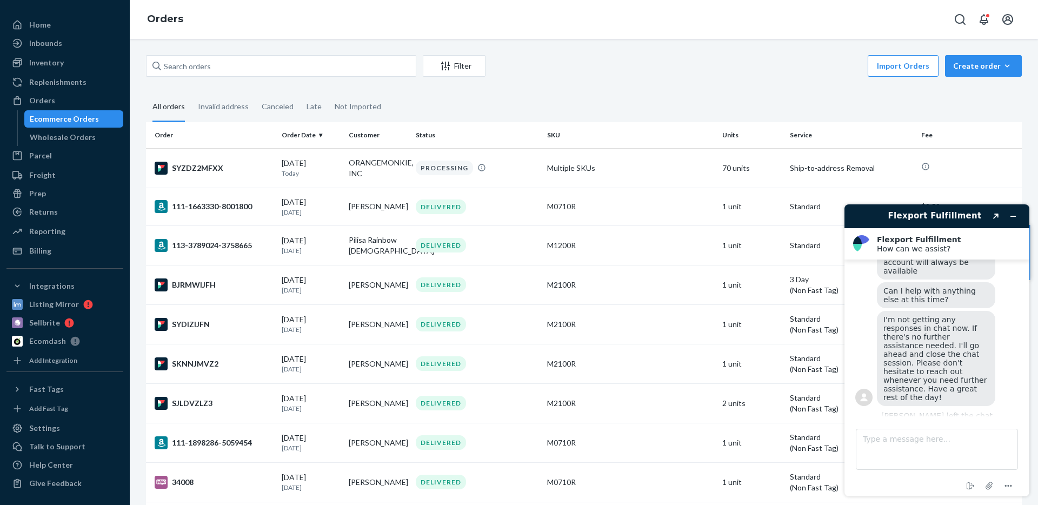
scroll to position [386, 0]
click at [599, 32] on div "Orders" at bounding box center [584, 19] width 908 height 39
click at [624, 30] on div "Orders" at bounding box center [584, 19] width 908 height 39
